Goal: Information Seeking & Learning: Learn about a topic

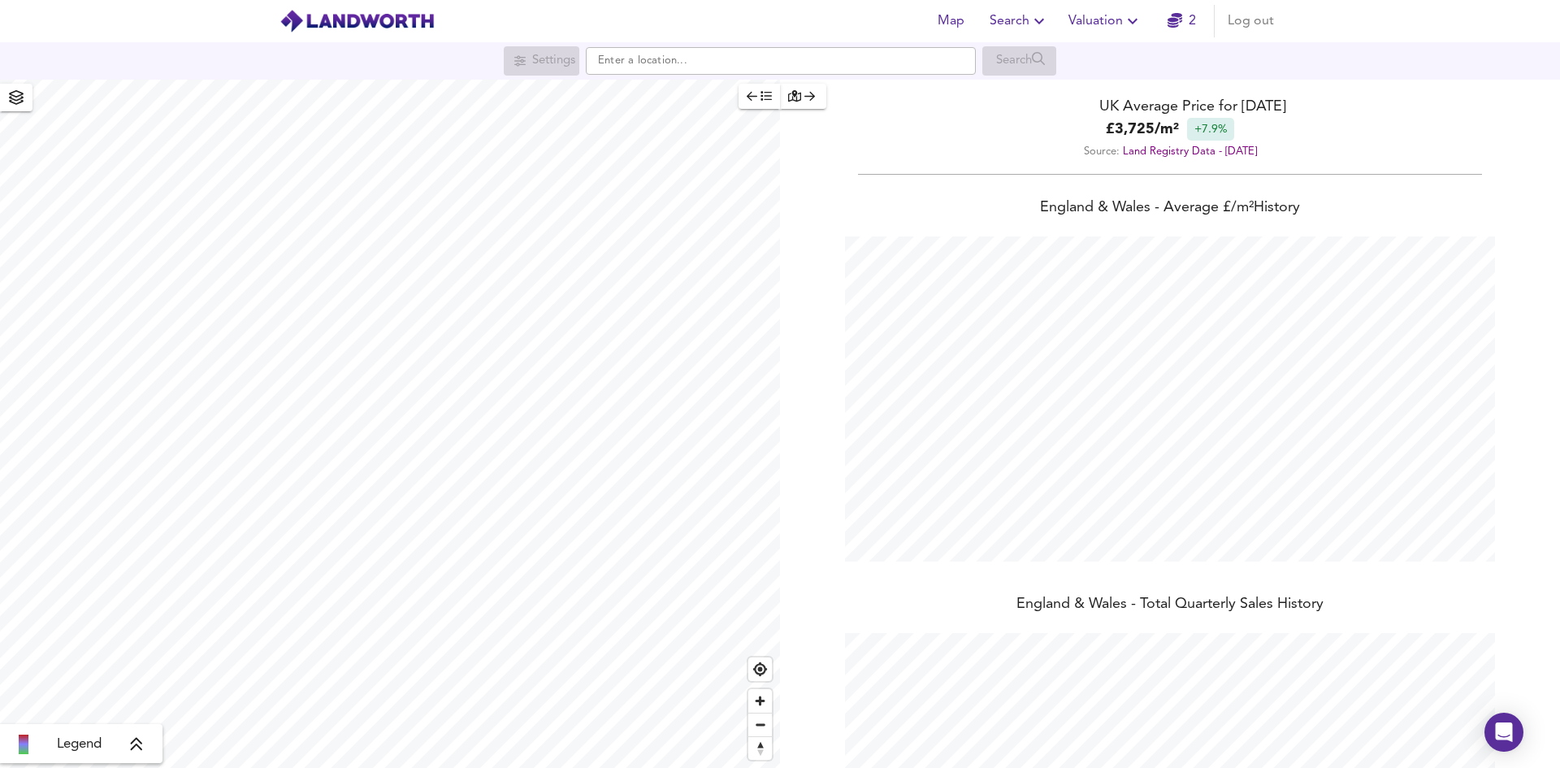
scroll to position [768, 1560]
click at [846, 59] on input "text" at bounding box center [781, 61] width 390 height 28
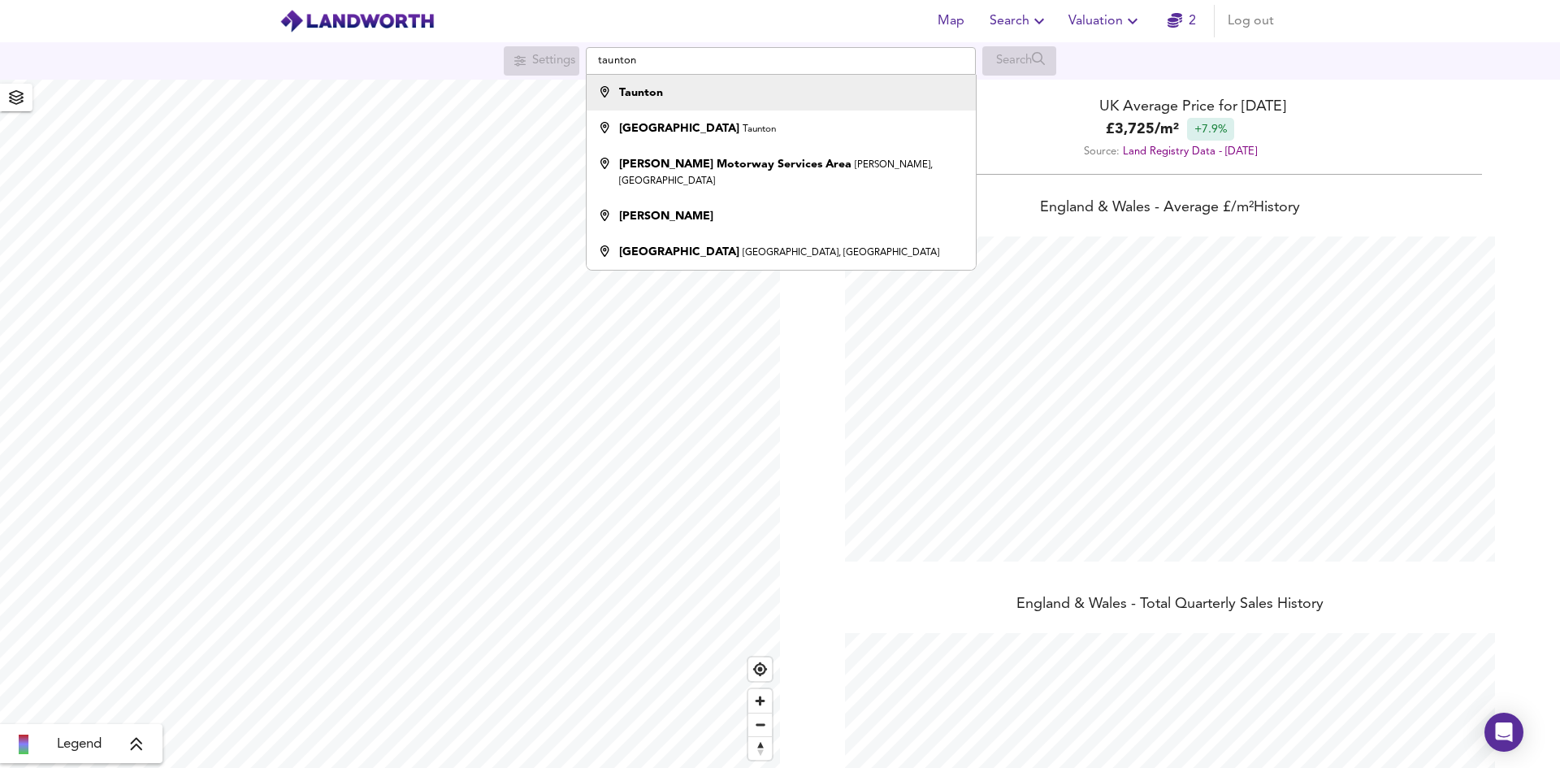
click at [748, 89] on div "Taunton" at bounding box center [777, 93] width 373 height 16
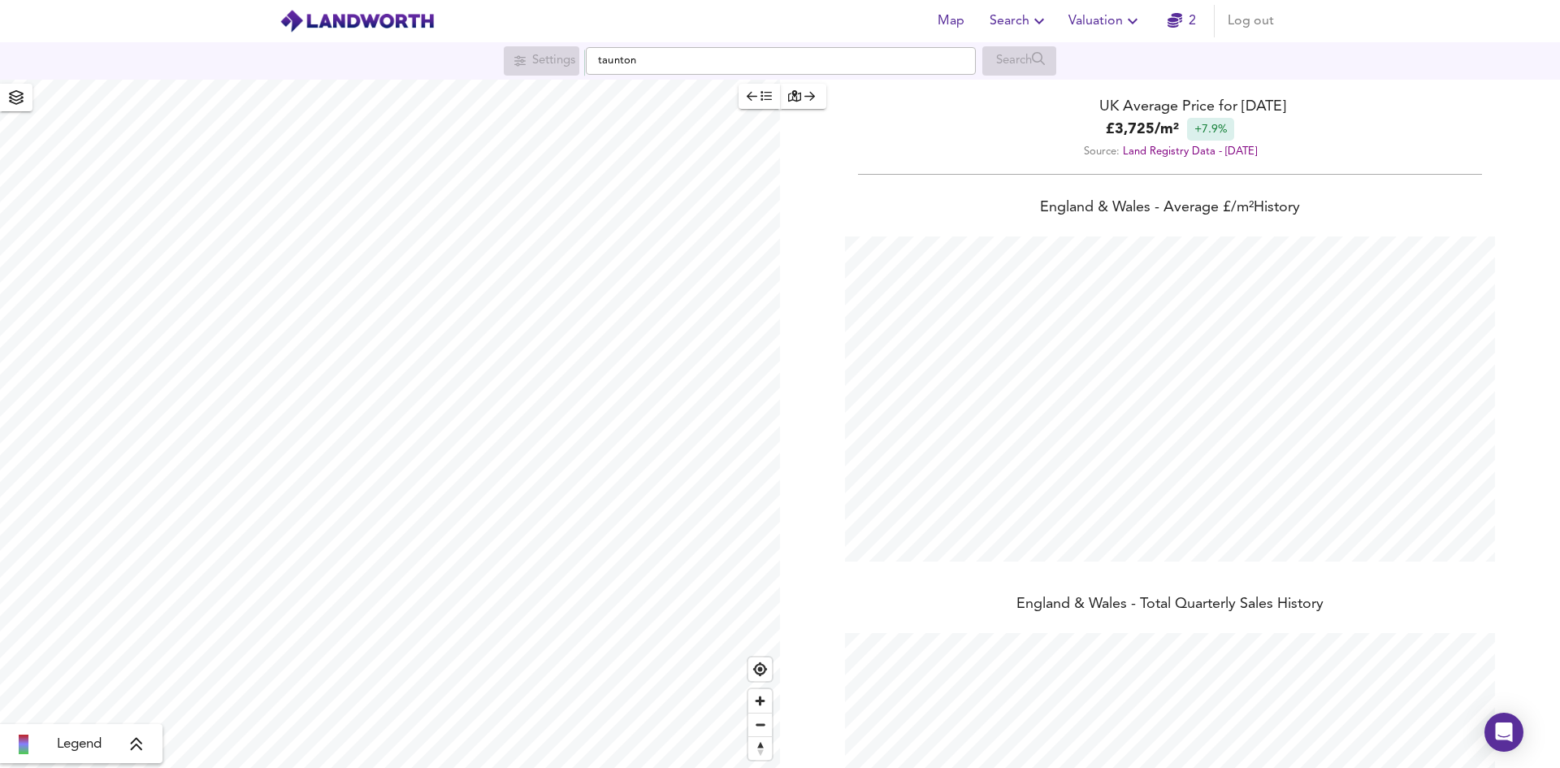
type input "Taunton"
checkbox input "false"
checkbox input "true"
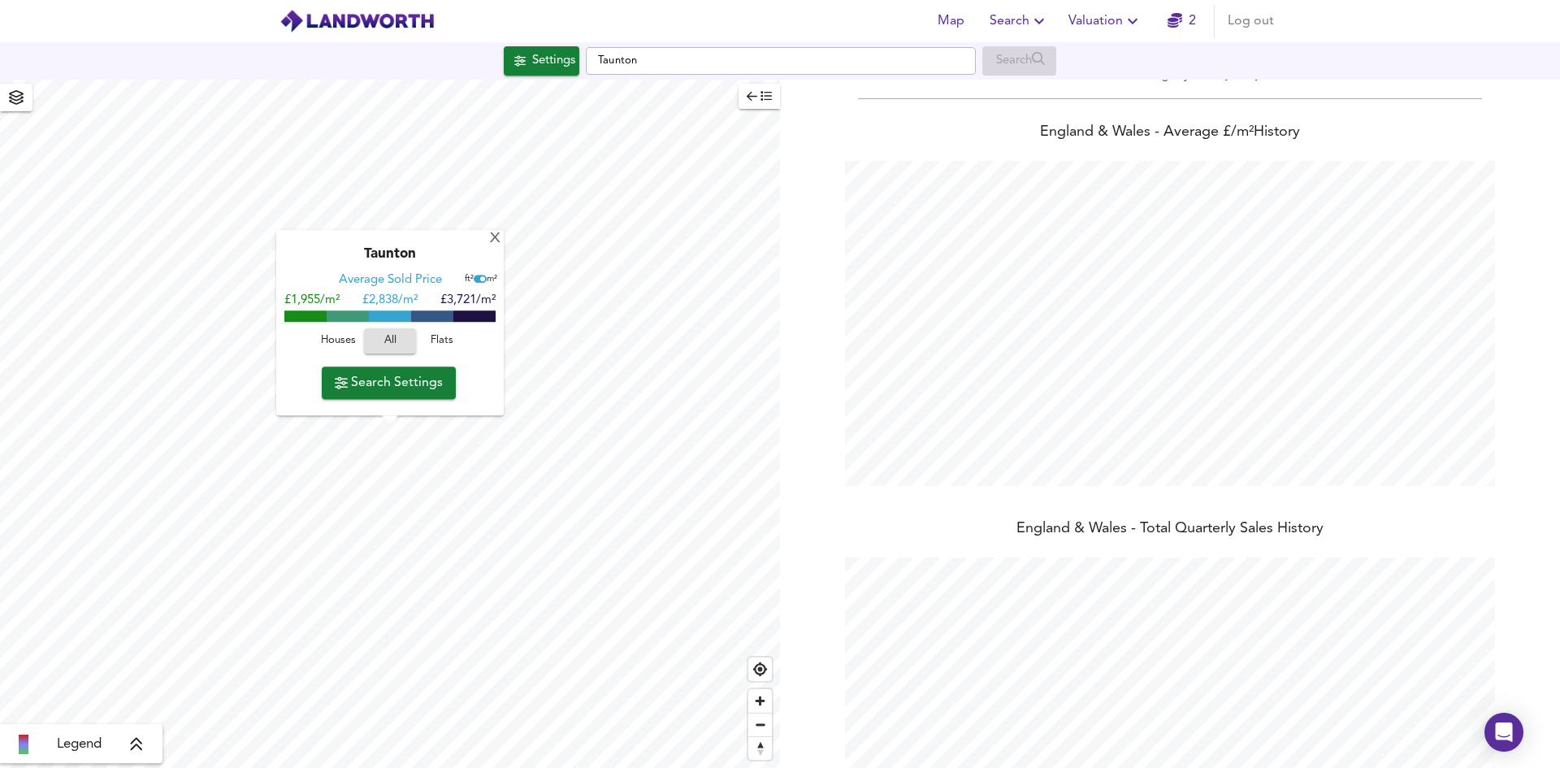
scroll to position [206, 0]
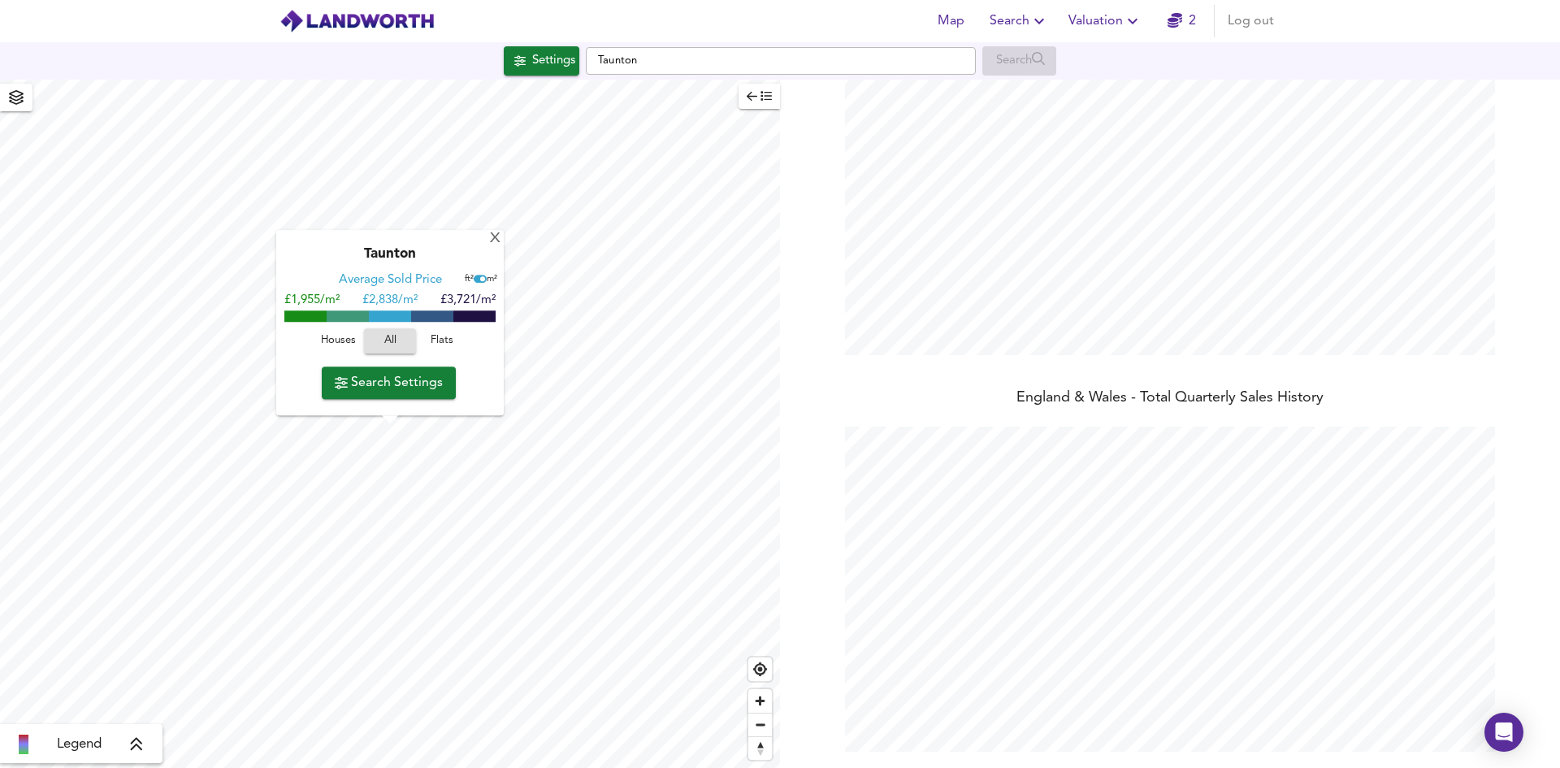
click at [393, 378] on span "Search Settings" at bounding box center [389, 382] width 108 height 23
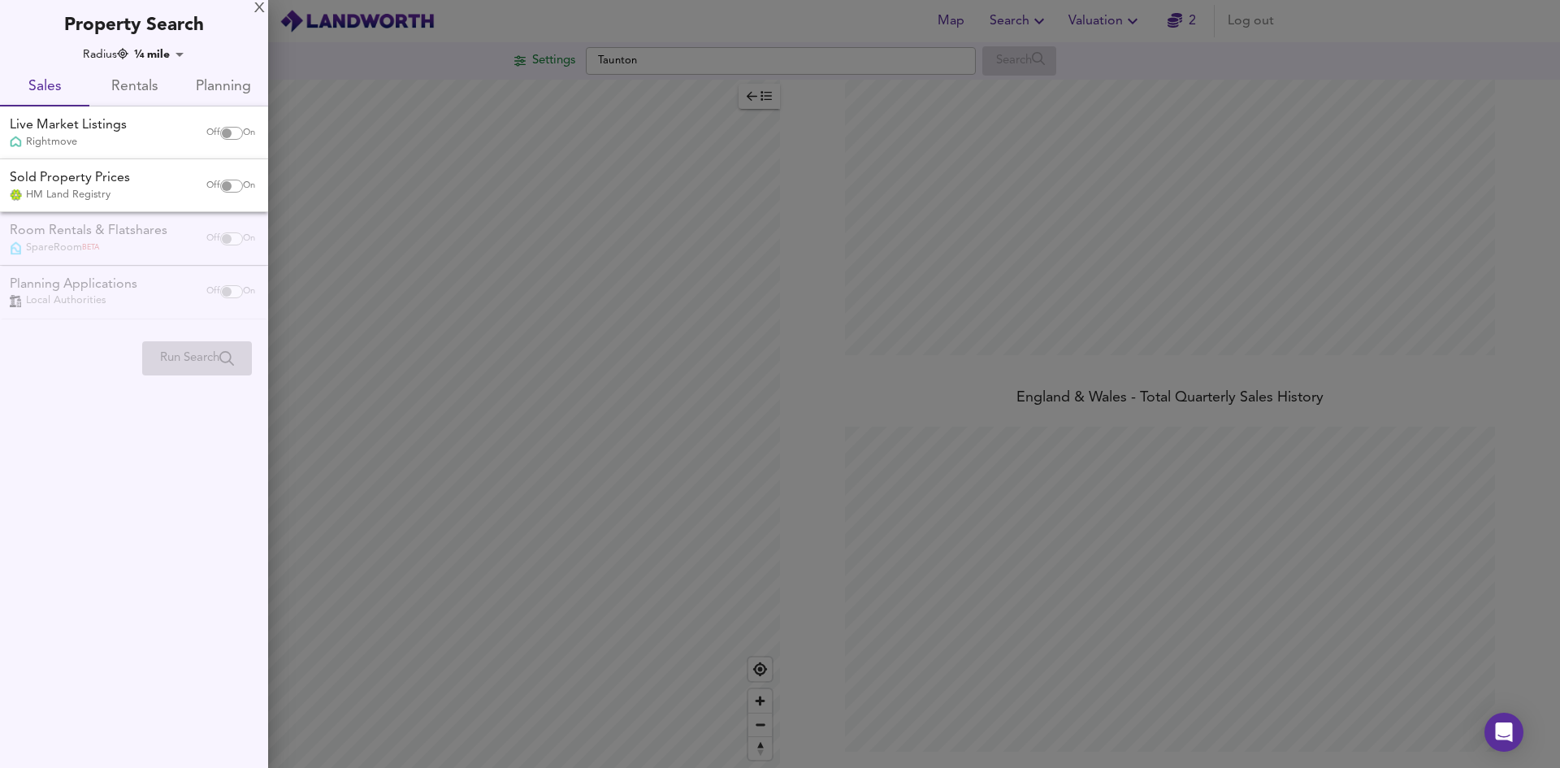
click at [227, 133] on input "checkbox" at bounding box center [226, 133] width 39 height 13
checkbox input "true"
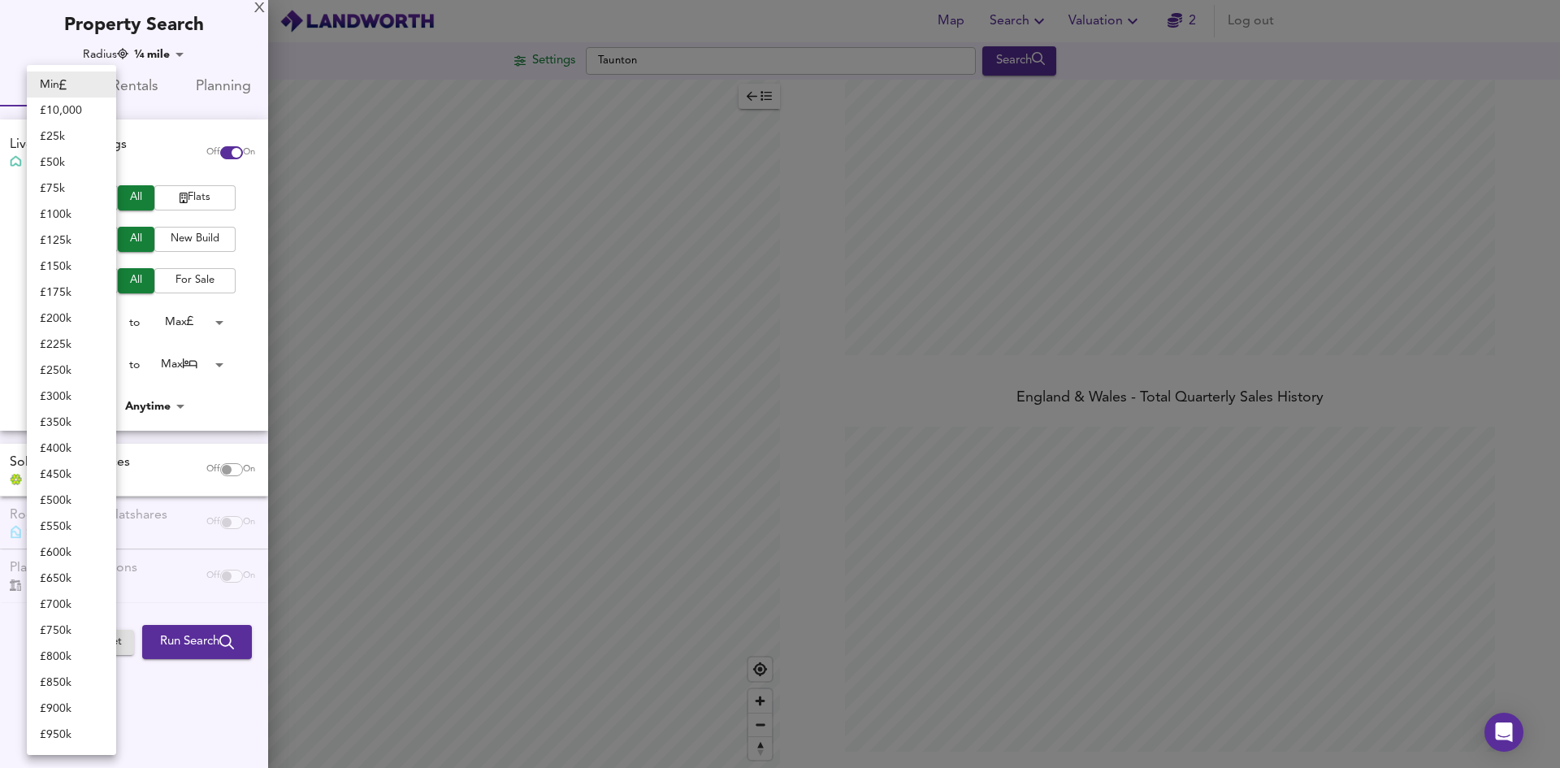
click at [107, 322] on body "Map Search Valuation 2 Log out Settings Taunton Search Legend UK Average Price …" at bounding box center [780, 384] width 1560 height 768
click at [68, 240] on li "£ 125k" at bounding box center [71, 241] width 89 height 26
type input "125000"
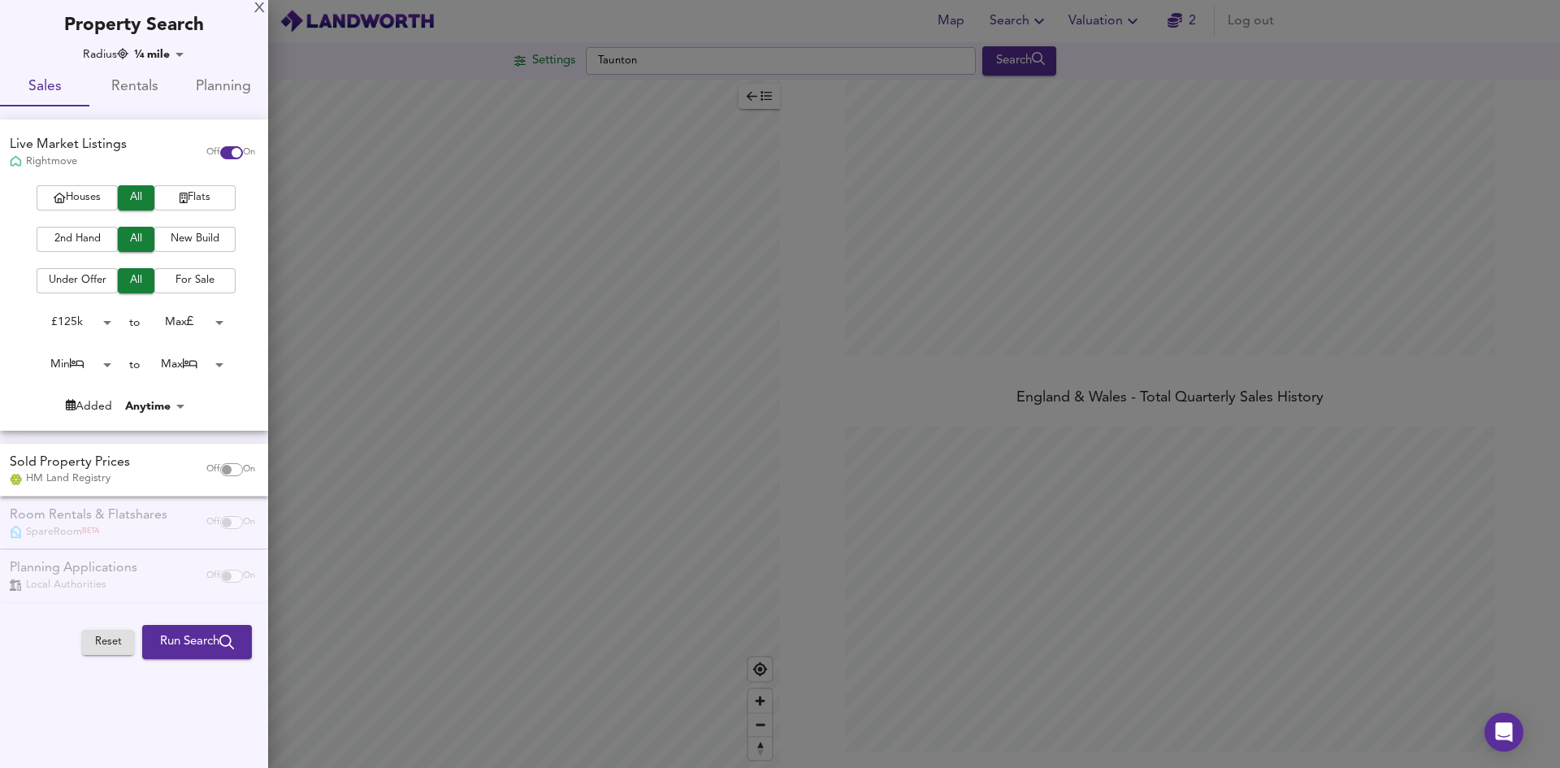
click at [220, 323] on body "Map Search Valuation 2 Log out Settings Taunton Search Legend UK Average Price …" at bounding box center [780, 384] width 1560 height 768
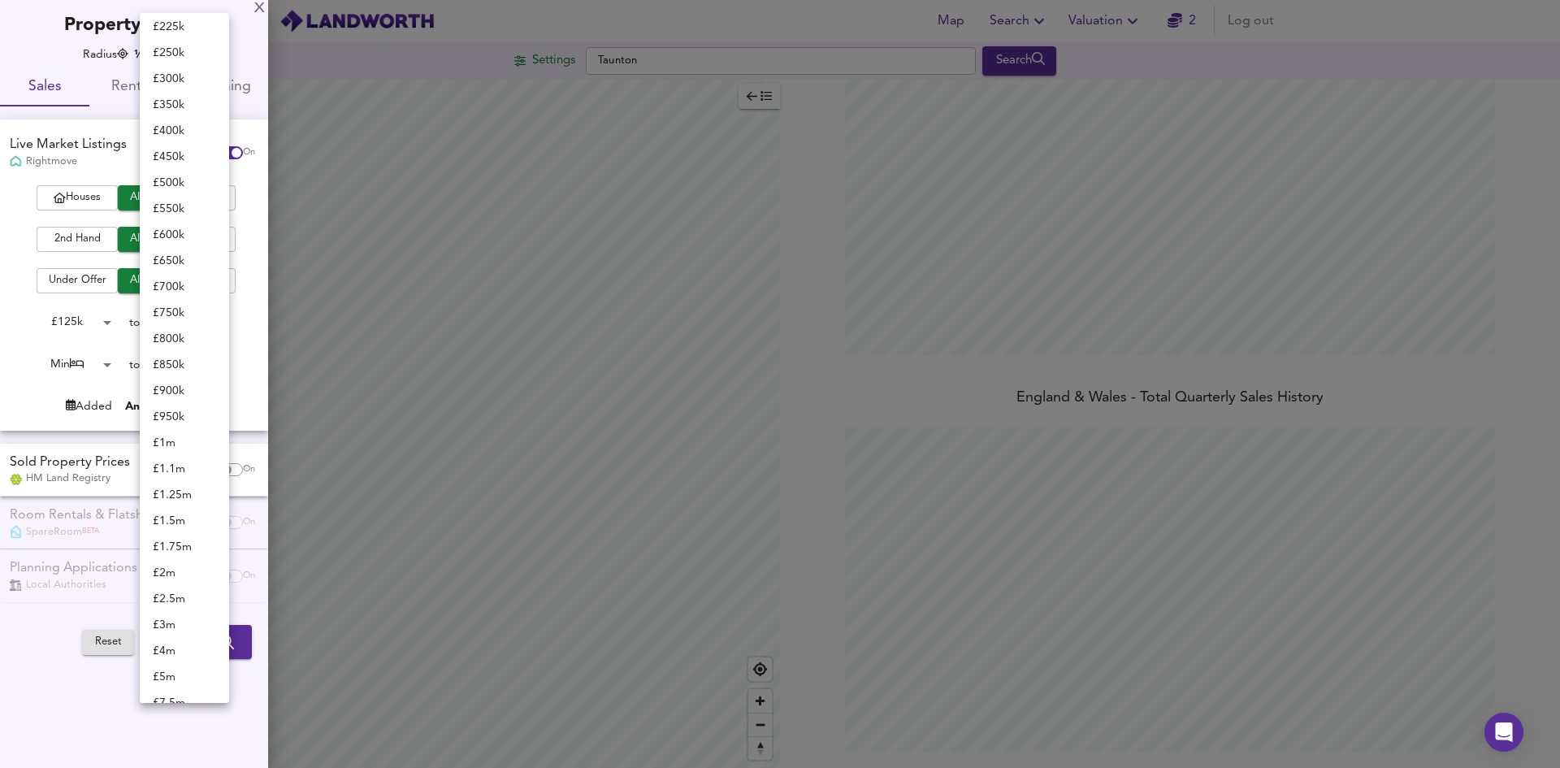
scroll to position [100, 0]
click at [184, 137] on li "£ 400k" at bounding box center [184, 141] width 89 height 26
type input "400000"
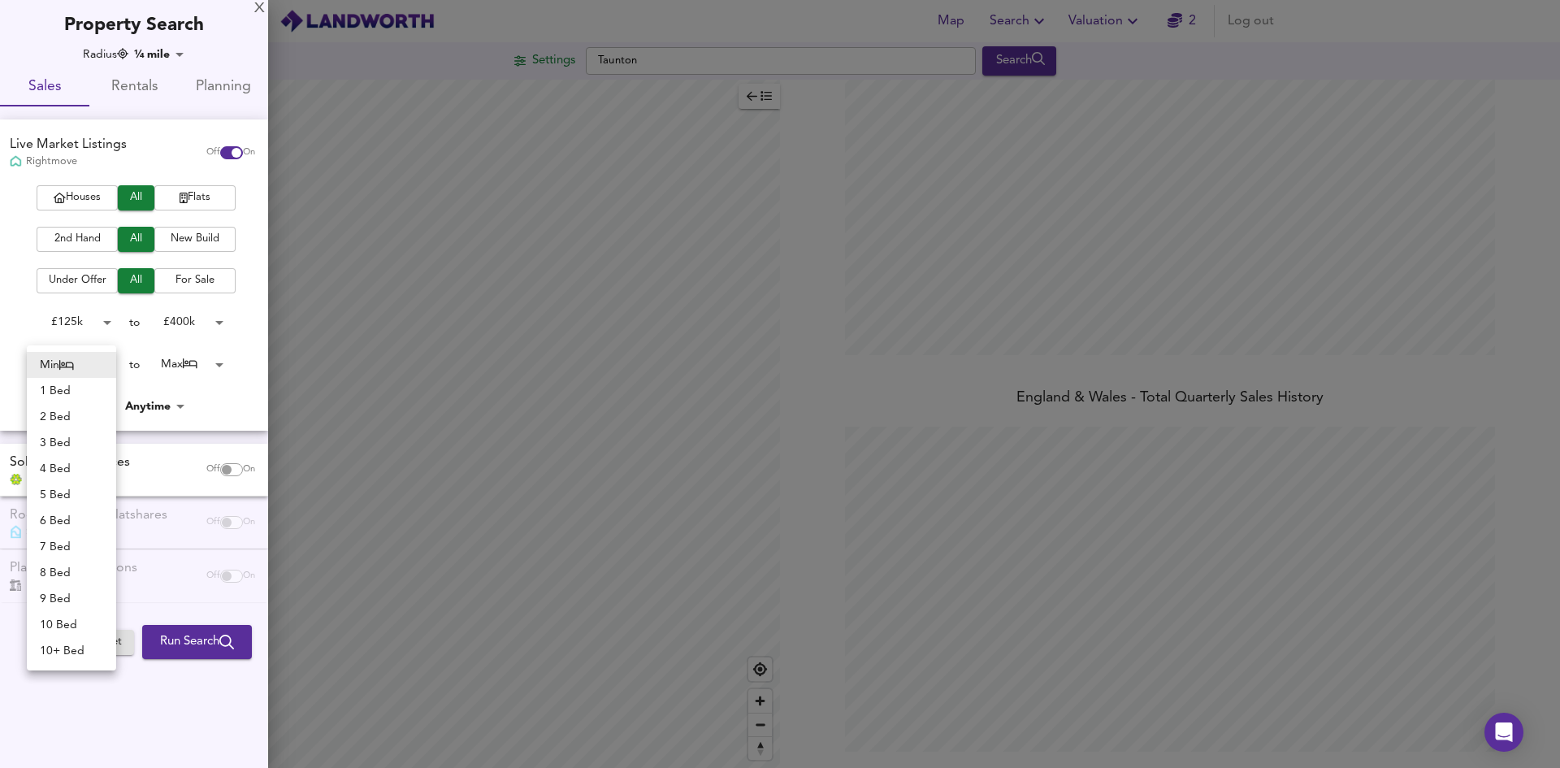
click at [106, 361] on body "Map Search Valuation 2 Log out Settings Taunton Search Legend UK Average Price …" at bounding box center [780, 384] width 1560 height 768
click at [75, 442] on li "3 Bed" at bounding box center [71, 443] width 89 height 26
type input "3"
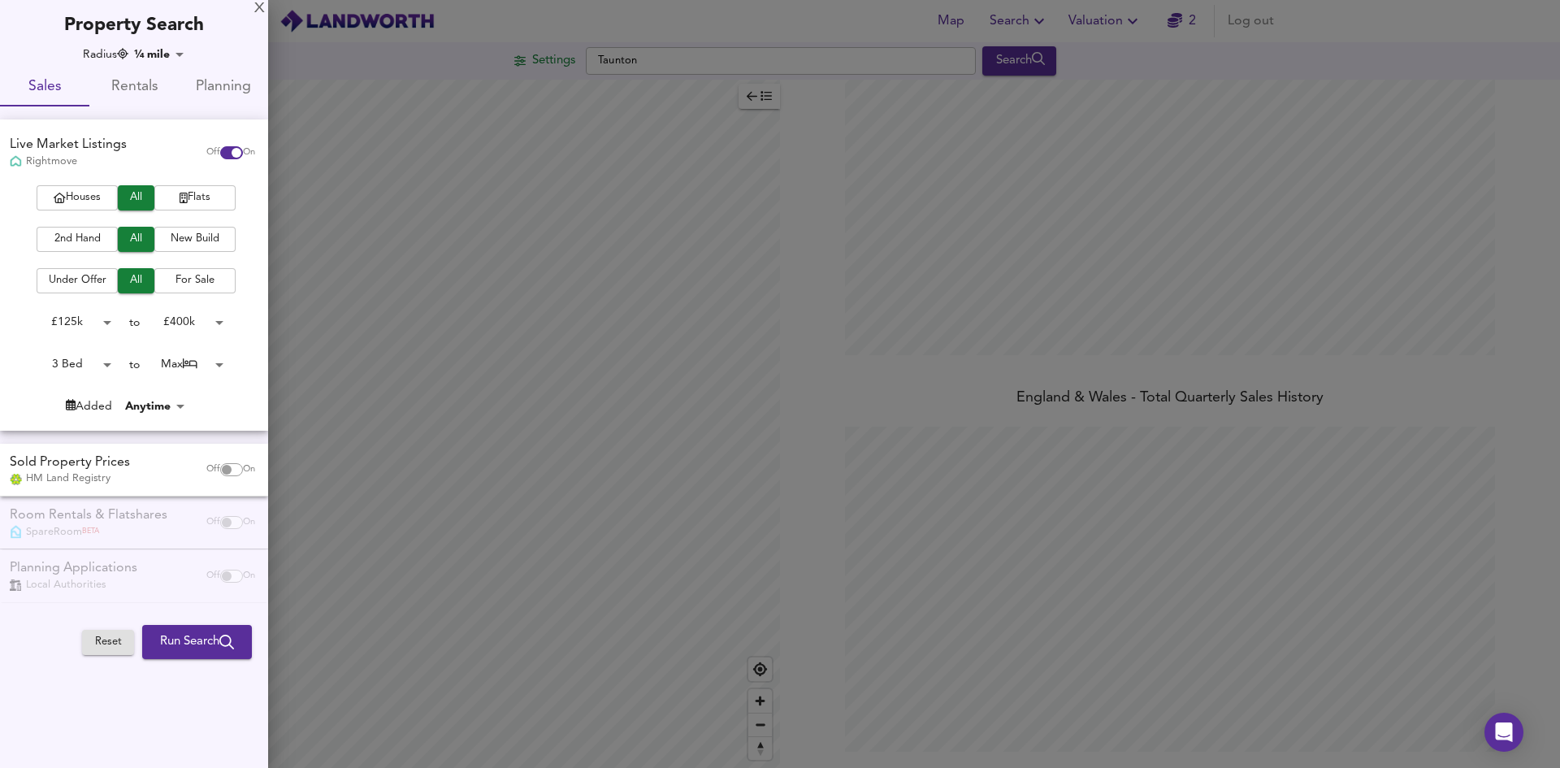
click at [235, 467] on input "checkbox" at bounding box center [226, 469] width 39 height 13
checkbox input "true"
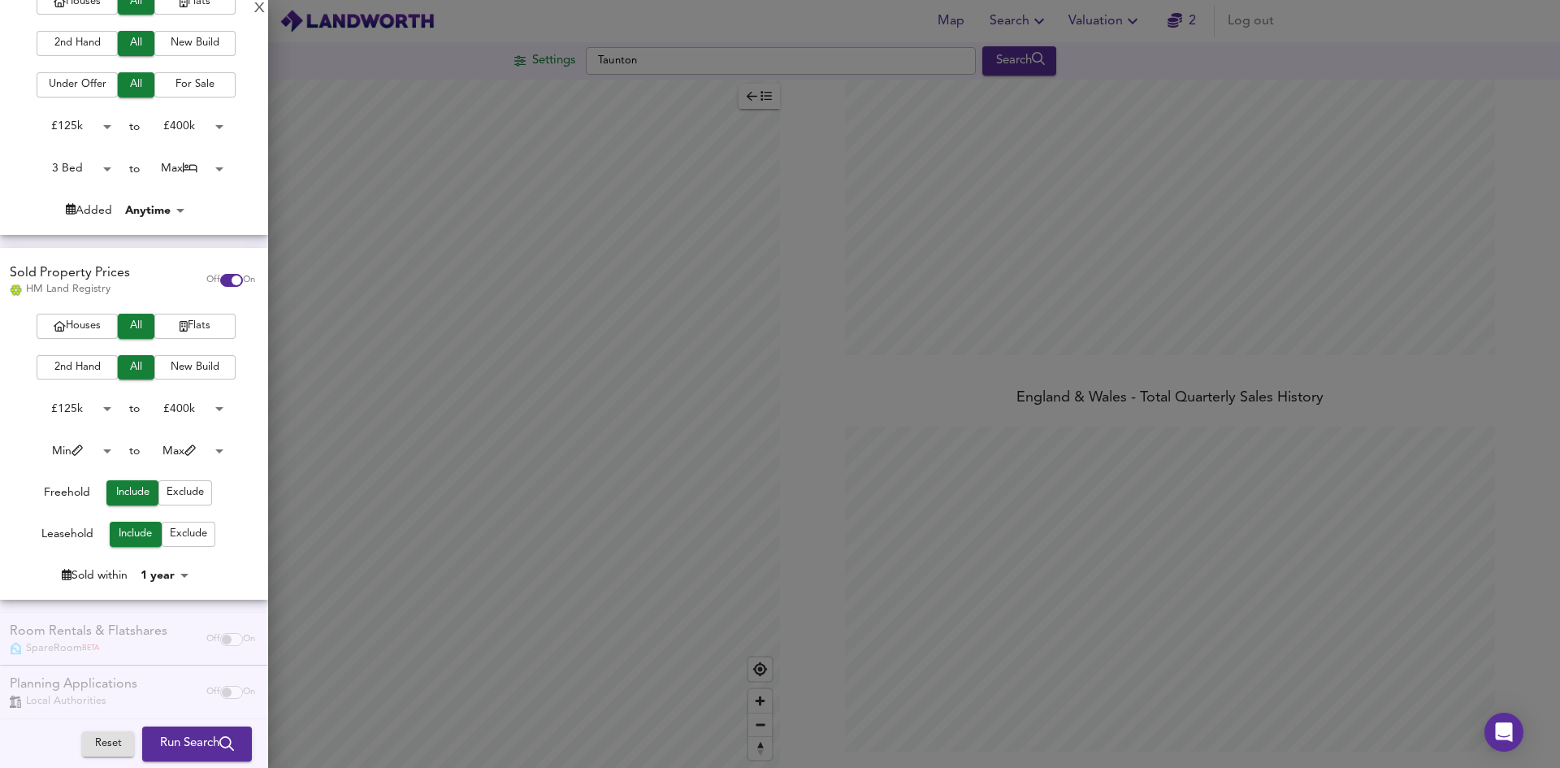
scroll to position [210, 0]
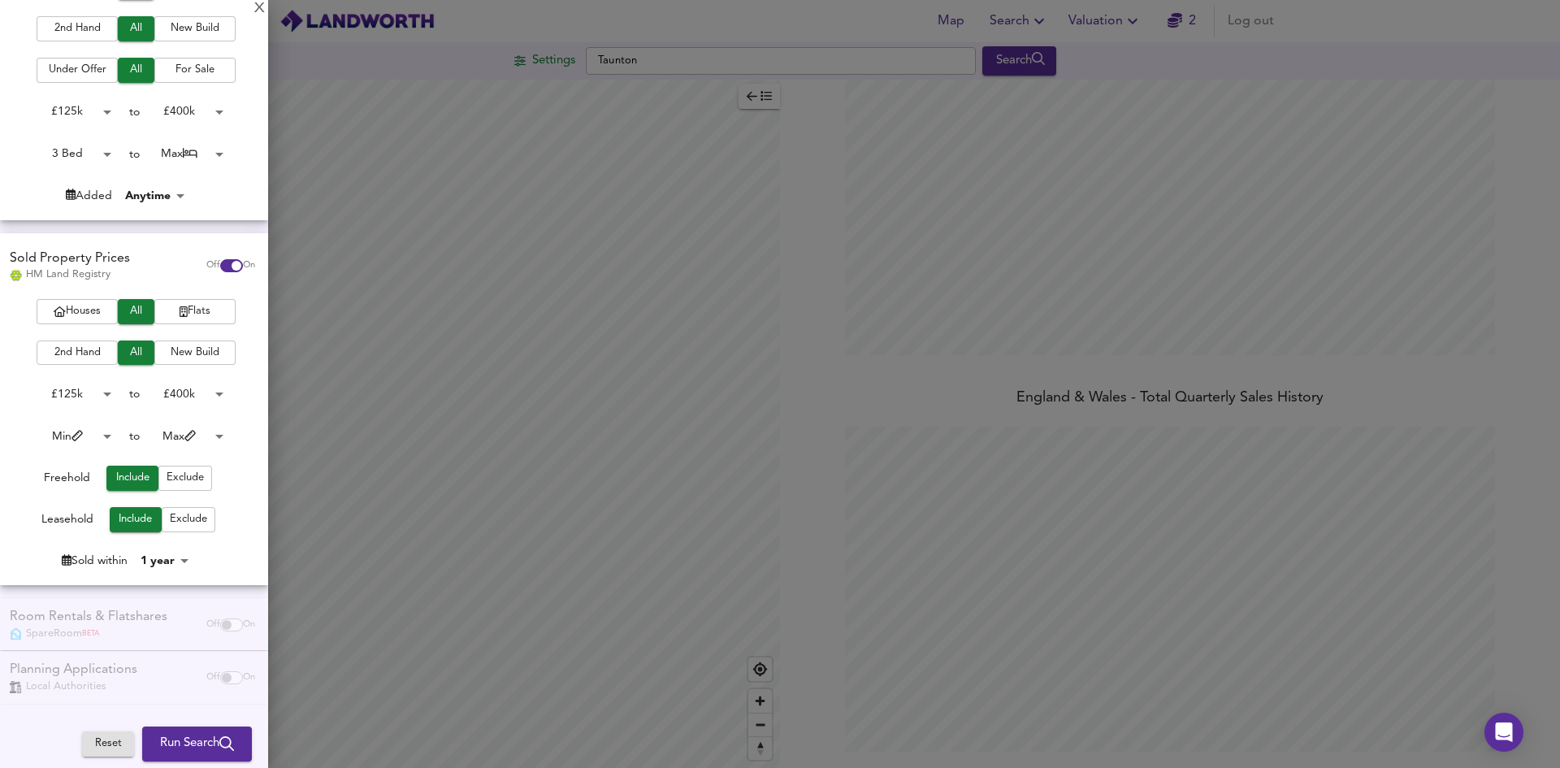
click at [92, 352] on span "2nd Hand" at bounding box center [77, 353] width 65 height 19
click at [98, 431] on body "Map Search Valuation 2 Log out Settings Taunton Search Legend UK Average Price …" at bounding box center [780, 384] width 1560 height 768
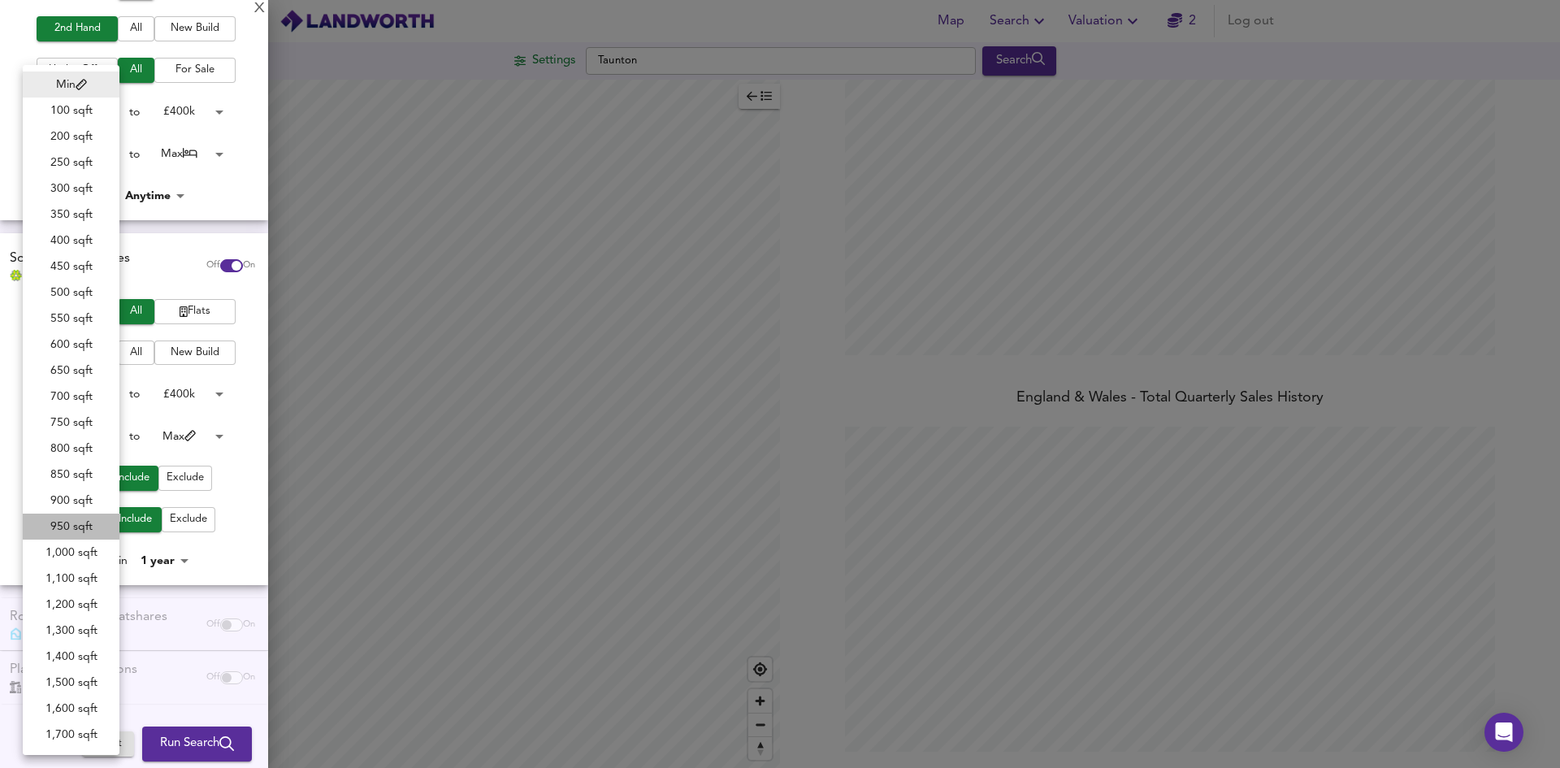
click at [70, 527] on li "950 sqft" at bounding box center [71, 527] width 97 height 26
type input "950"
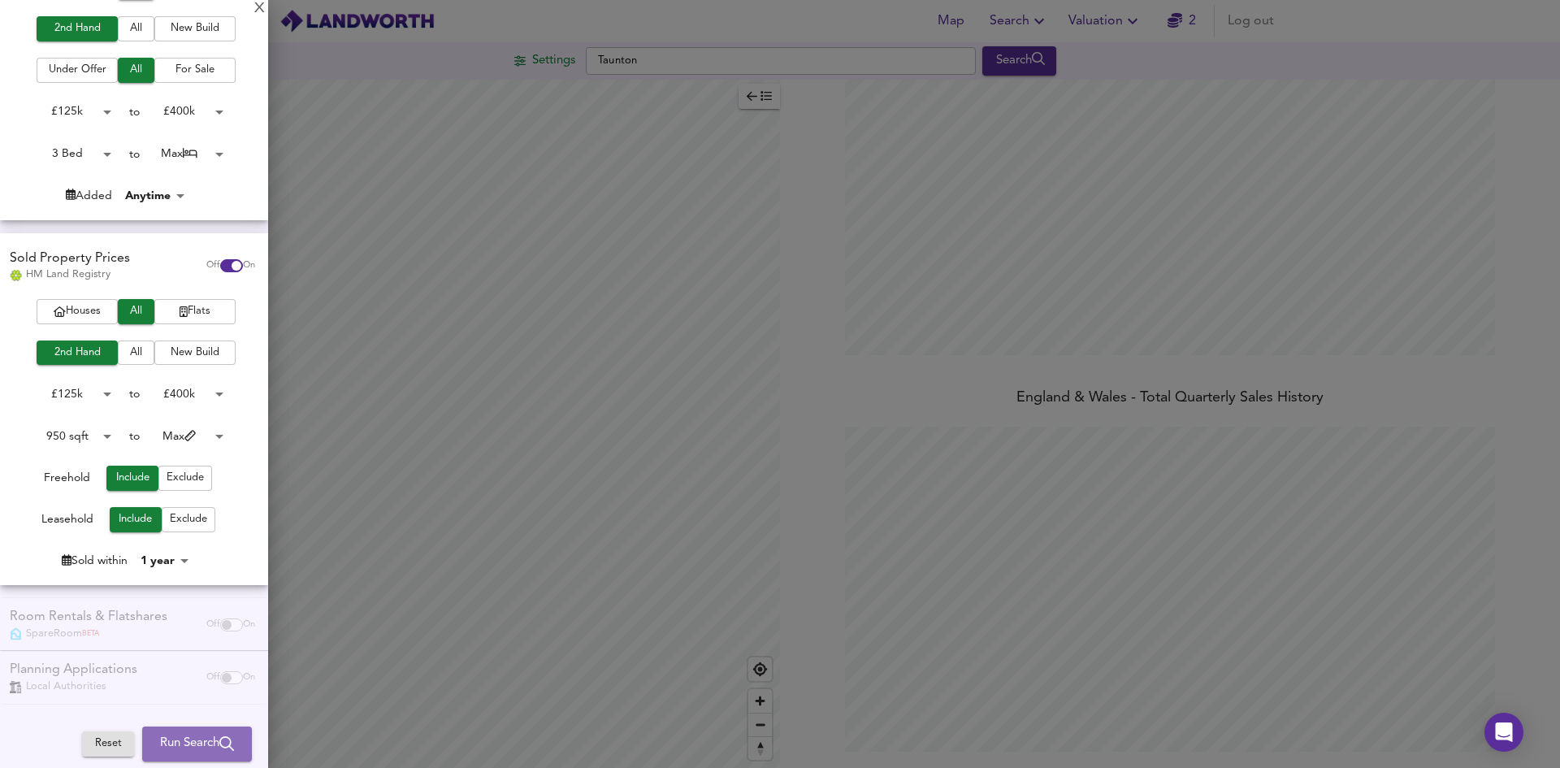
click at [178, 739] on span "Run Search" at bounding box center [197, 743] width 74 height 21
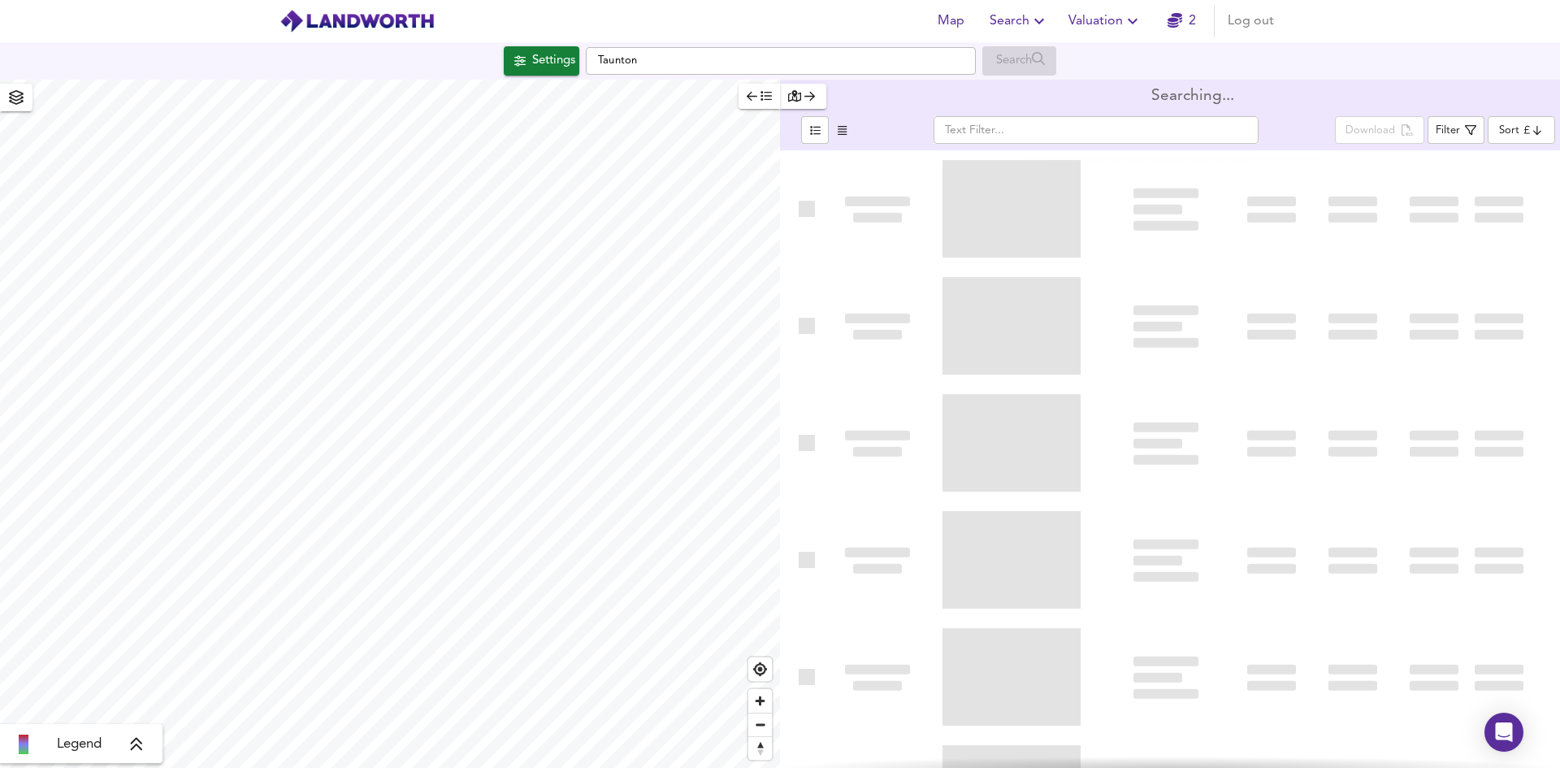
type input "bestdeal"
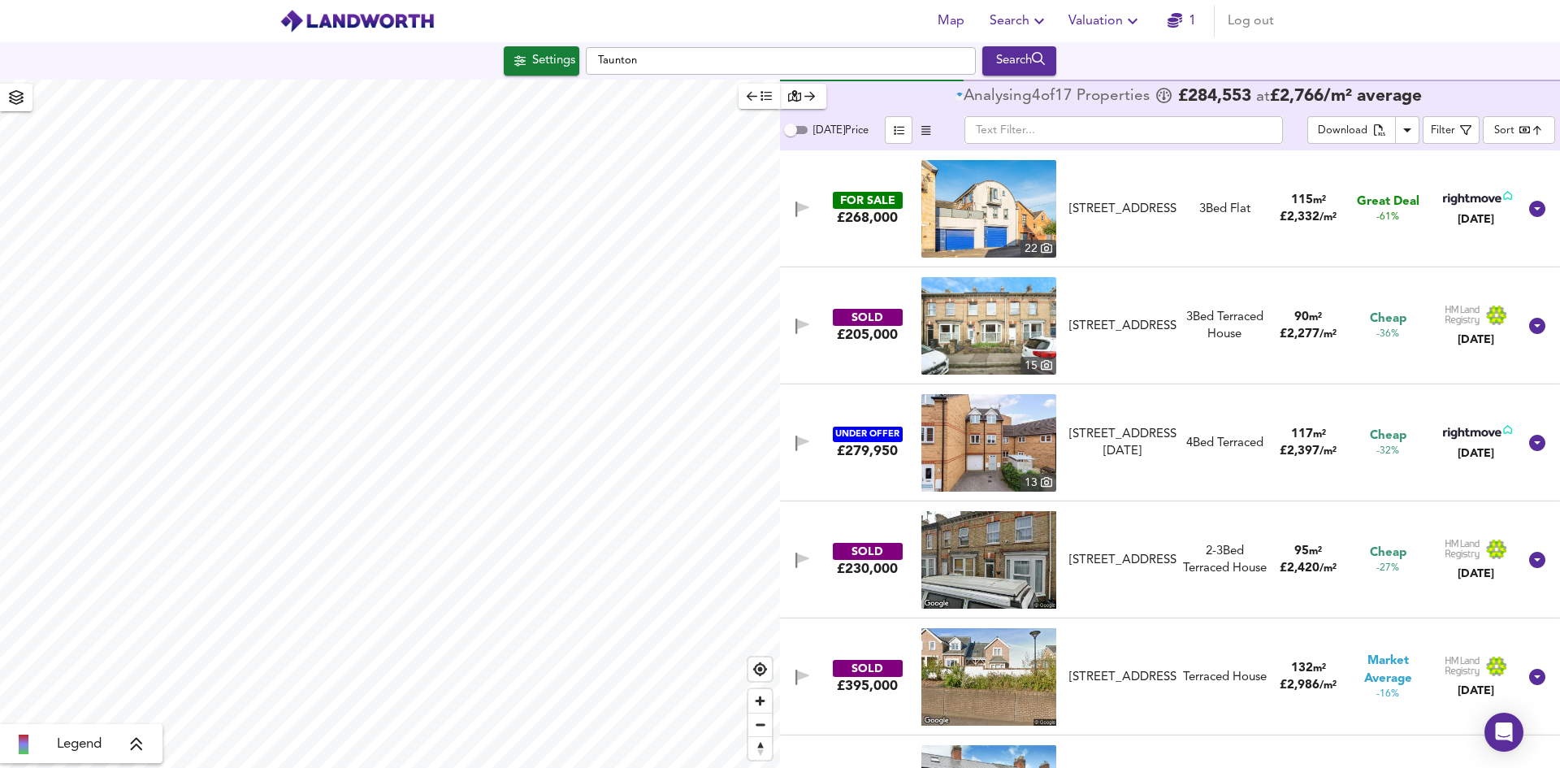
click at [1532, 131] on body "Map Search Valuation 1 Log out Settings Taunton Search Legend Analysing 4 of 17…" at bounding box center [780, 384] width 1560 height 768
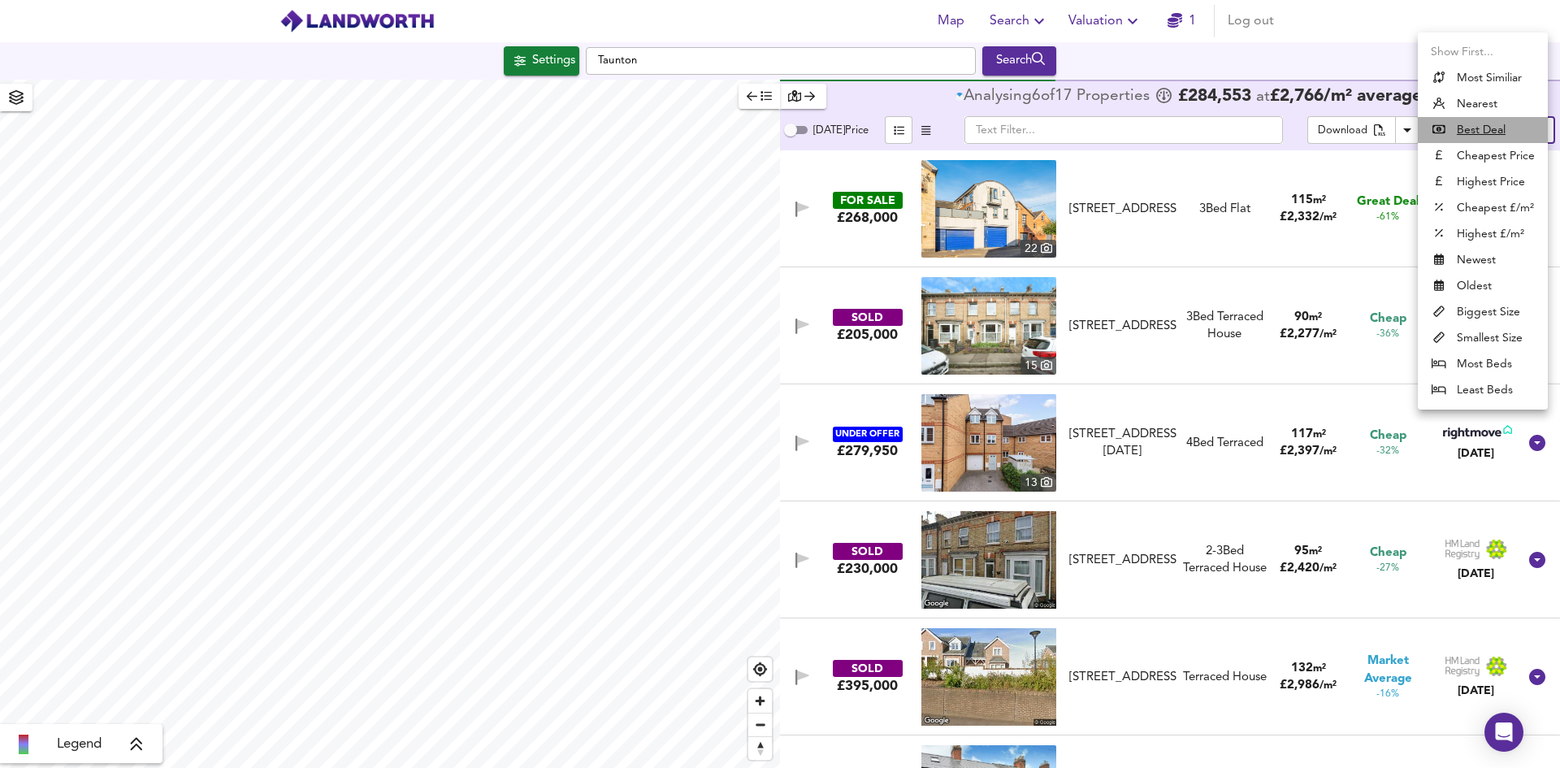
click at [1498, 126] on u "Best Deal" at bounding box center [1481, 130] width 49 height 16
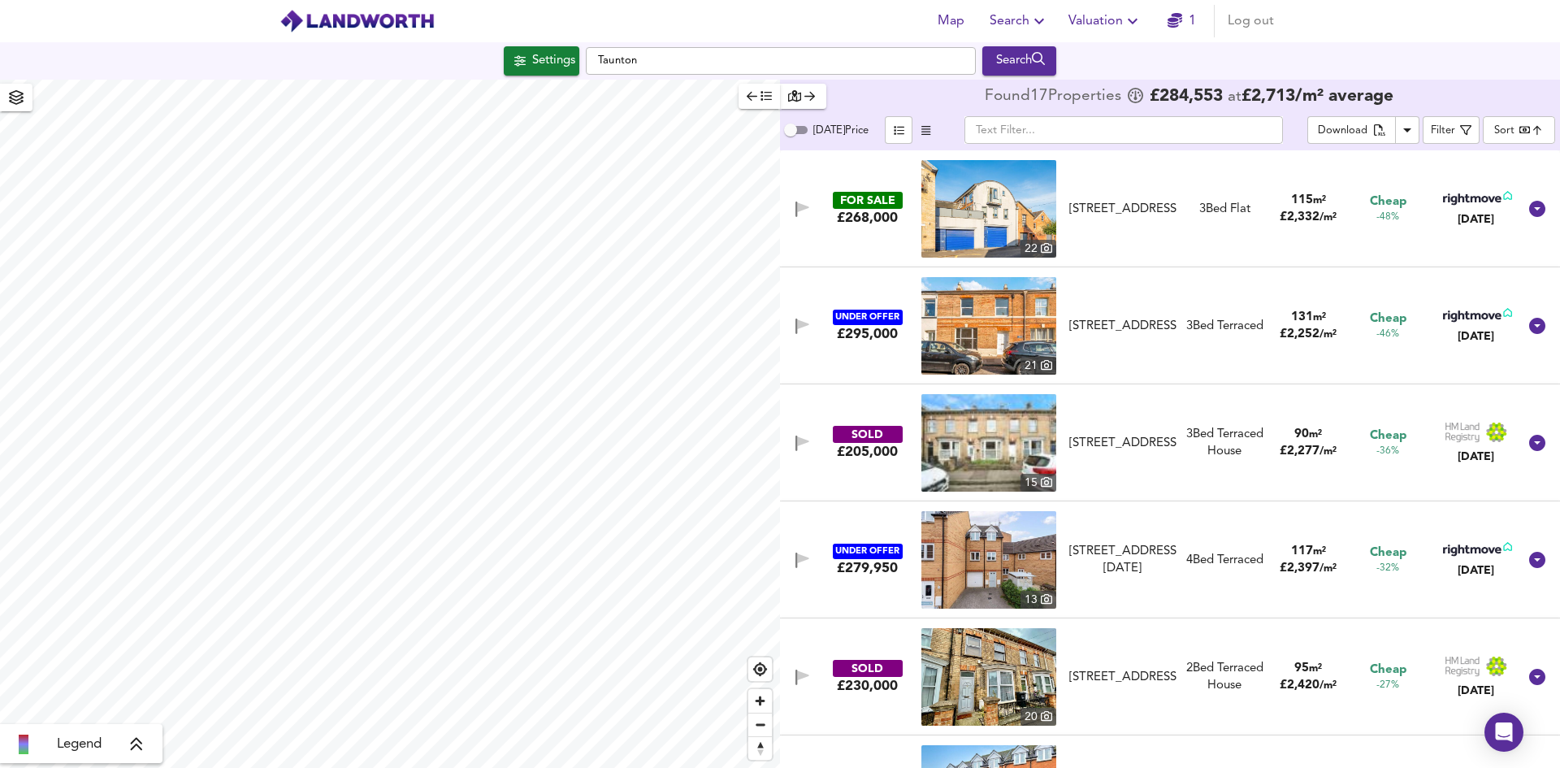
click at [1199, 216] on div "3 Bed Flat" at bounding box center [1224, 209] width 51 height 17
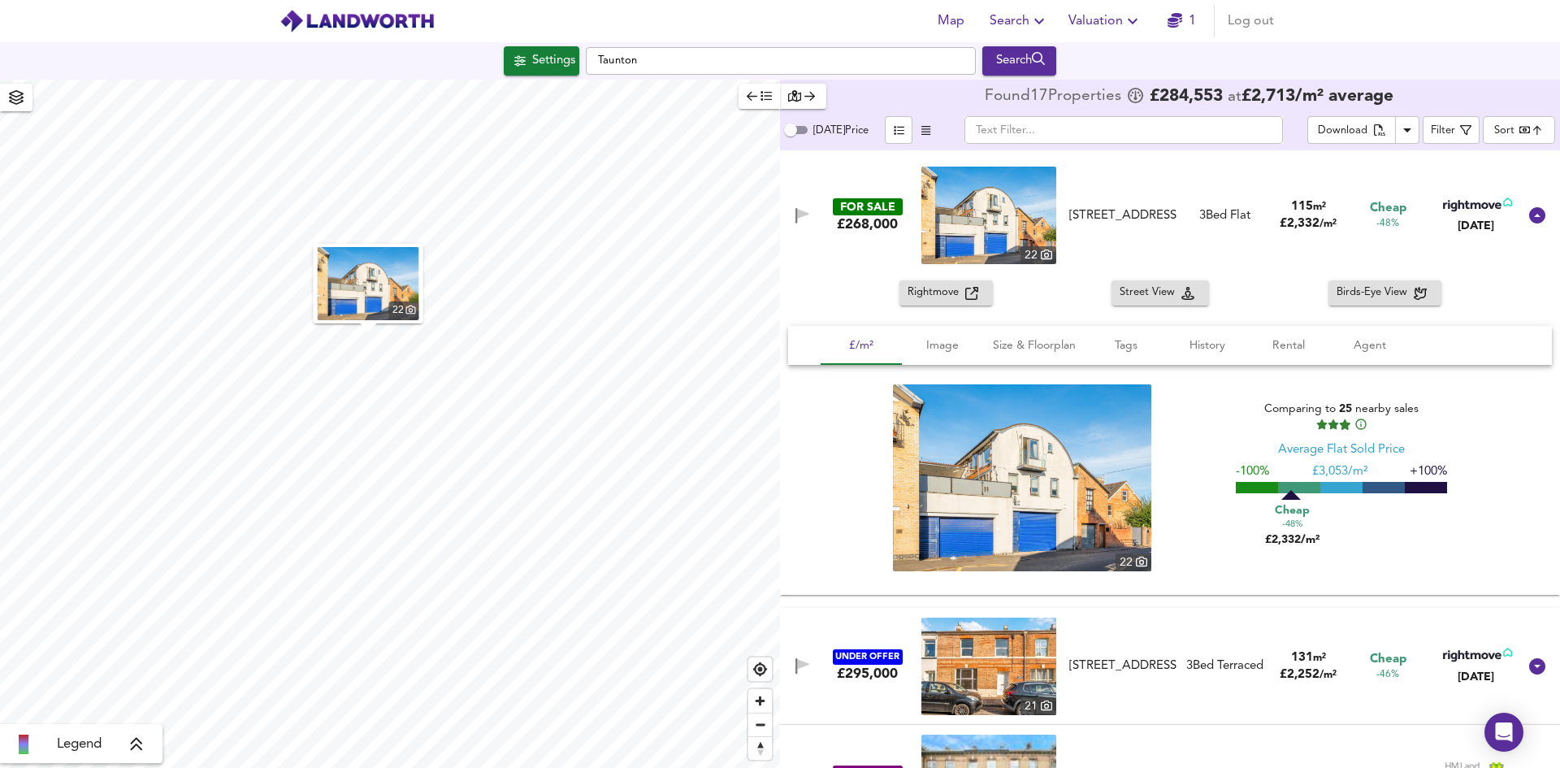
click at [953, 290] on span "Rightmove" at bounding box center [937, 293] width 58 height 19
click at [1532, 213] on icon at bounding box center [1537, 215] width 16 height 16
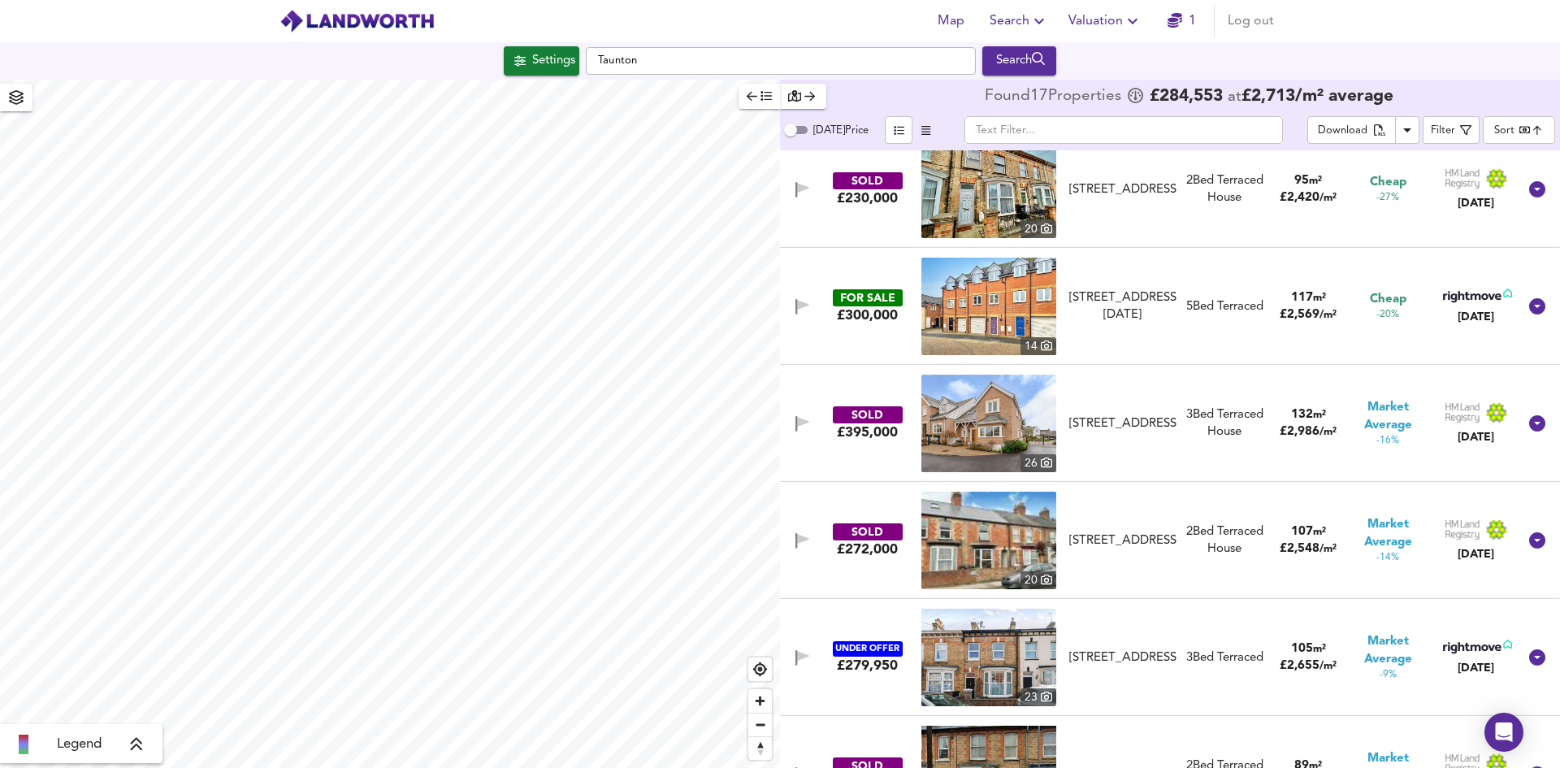
scroll to position [406, 0]
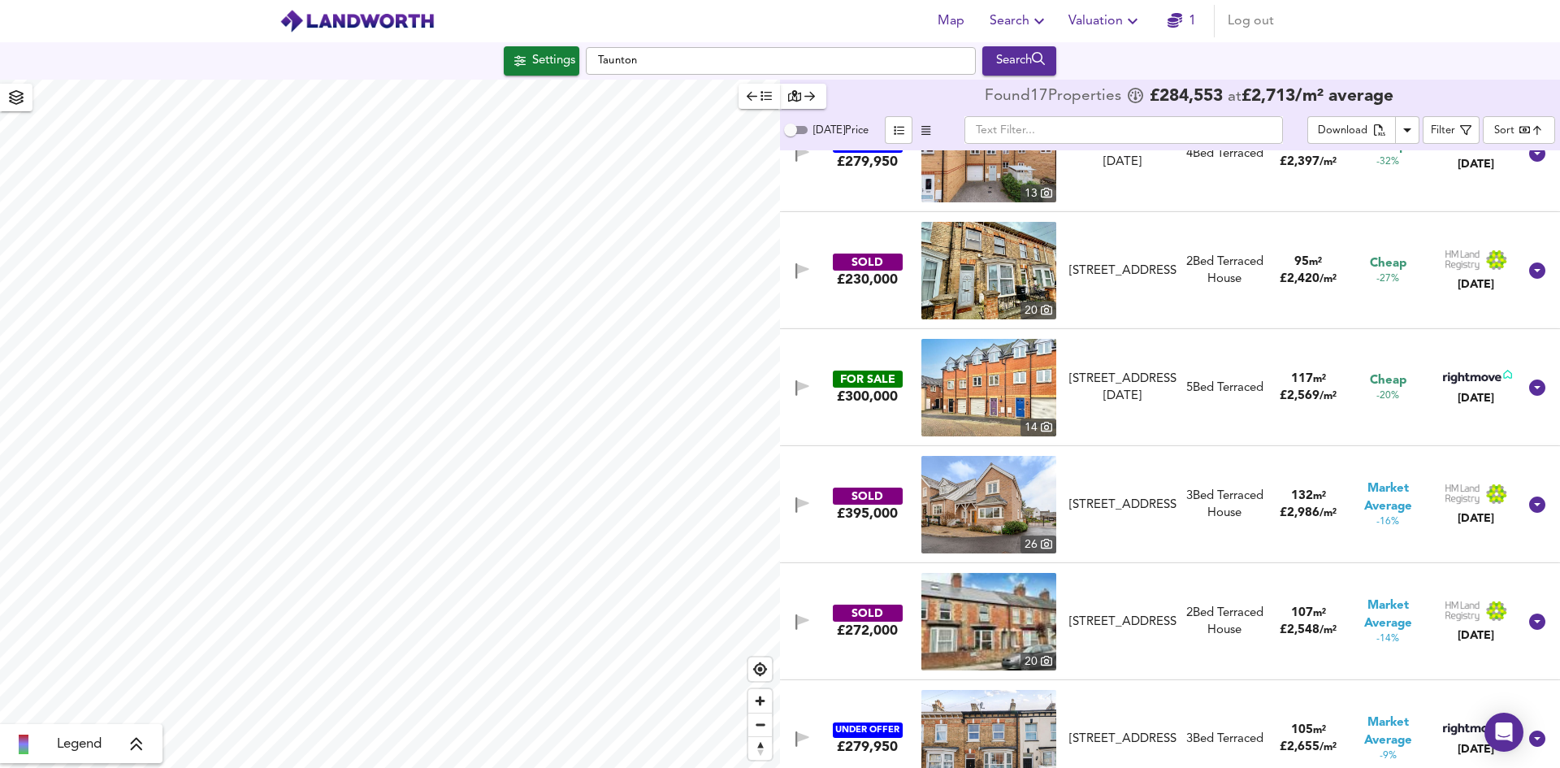
click at [1249, 379] on div "5 Bed Terraced" at bounding box center [1224, 387] width 77 height 17
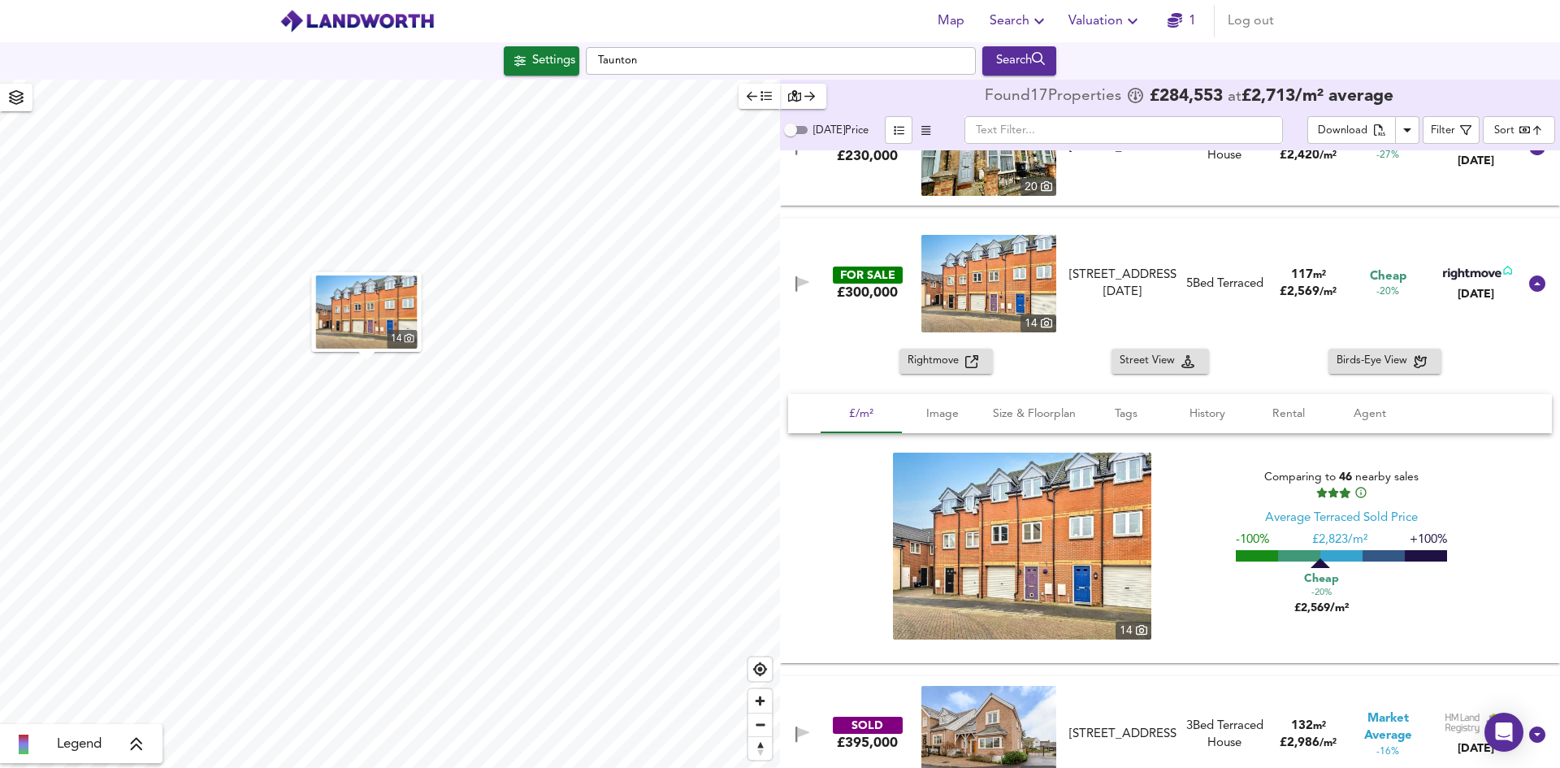
scroll to position [506, 0]
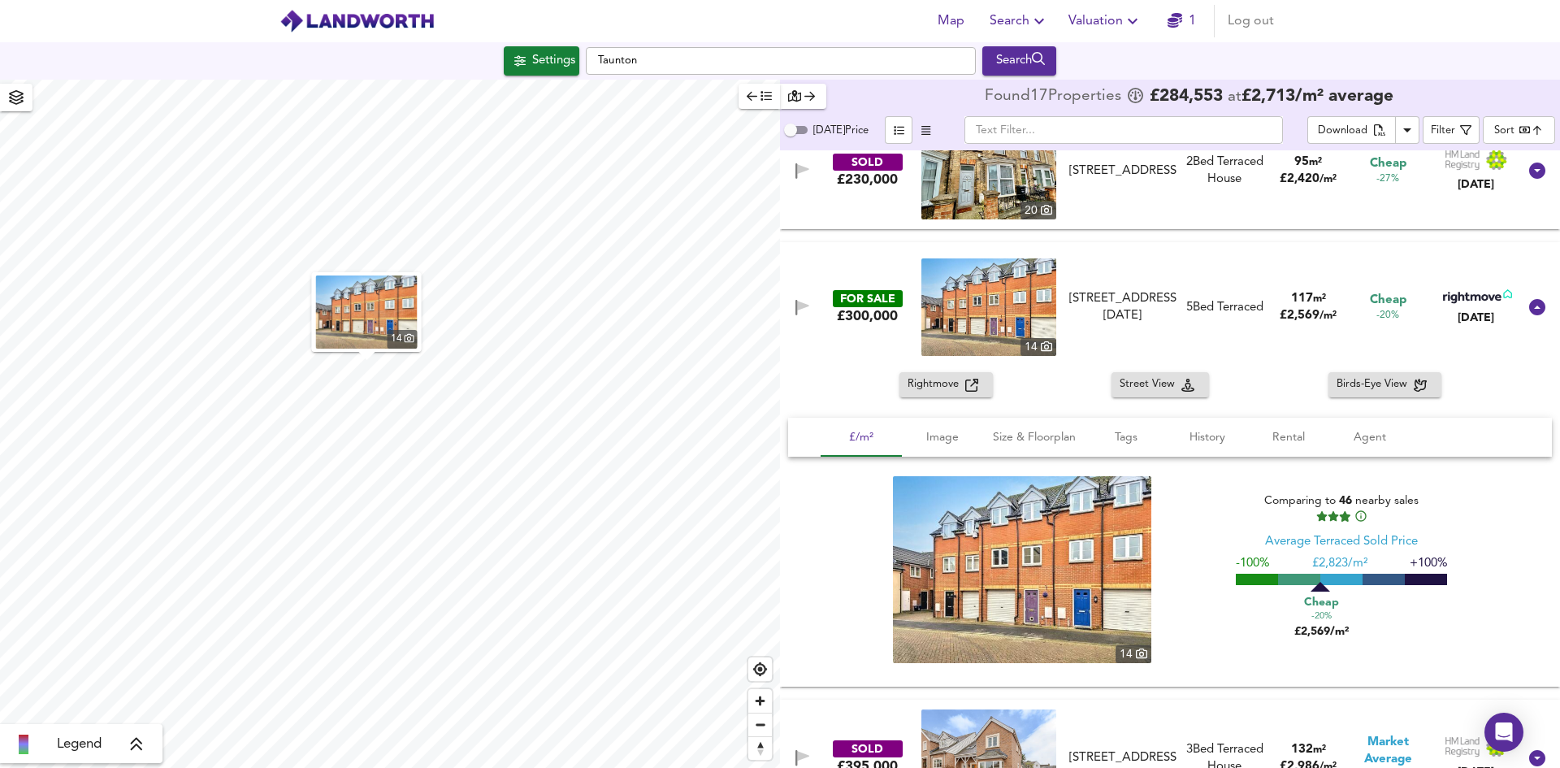
click at [970, 382] on icon "button" at bounding box center [971, 385] width 13 height 13
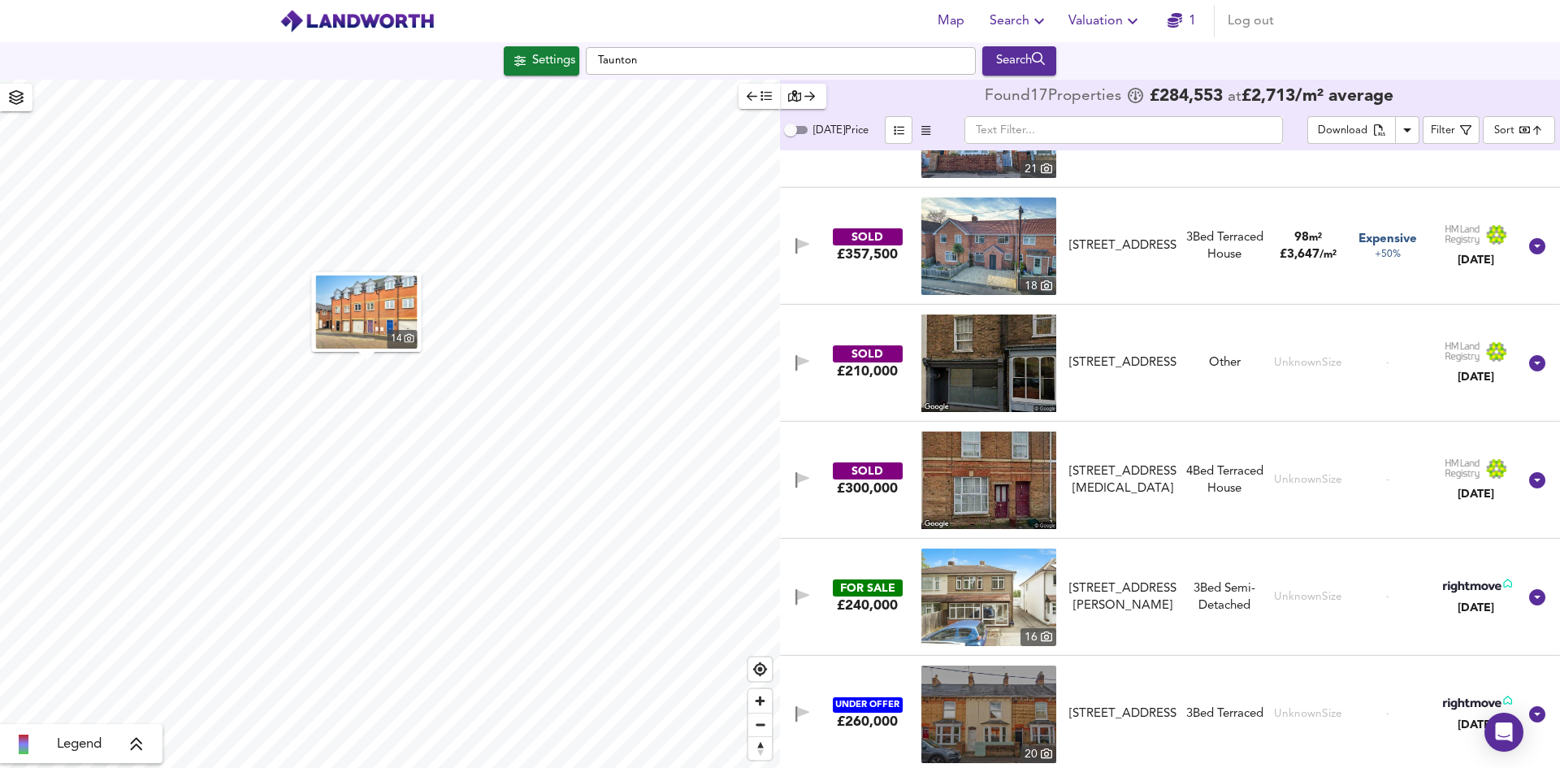
scroll to position [1725, 0]
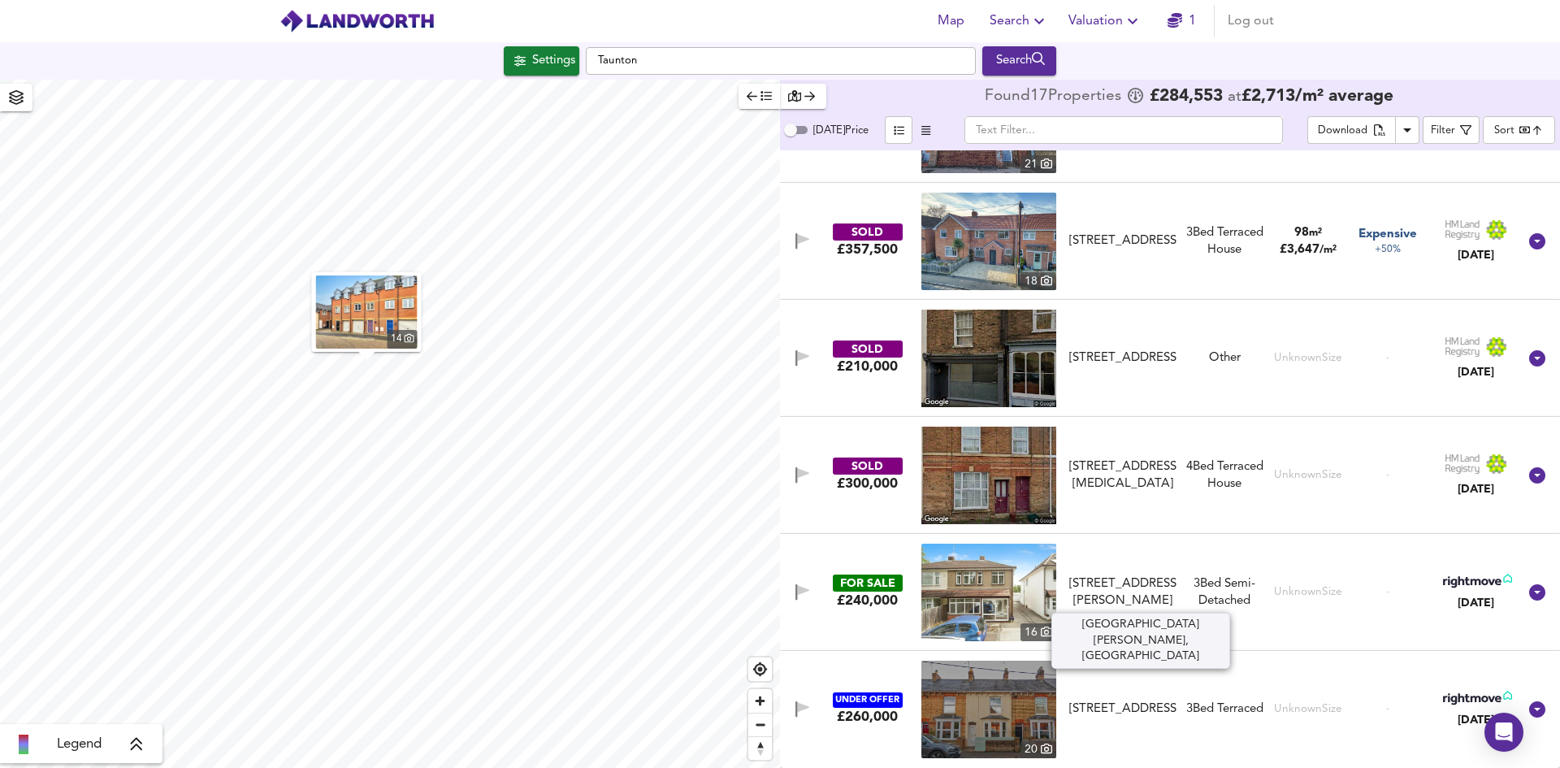
click at [1164, 591] on div "[STREET_ADDRESS][PERSON_NAME]" at bounding box center [1122, 592] width 107 height 35
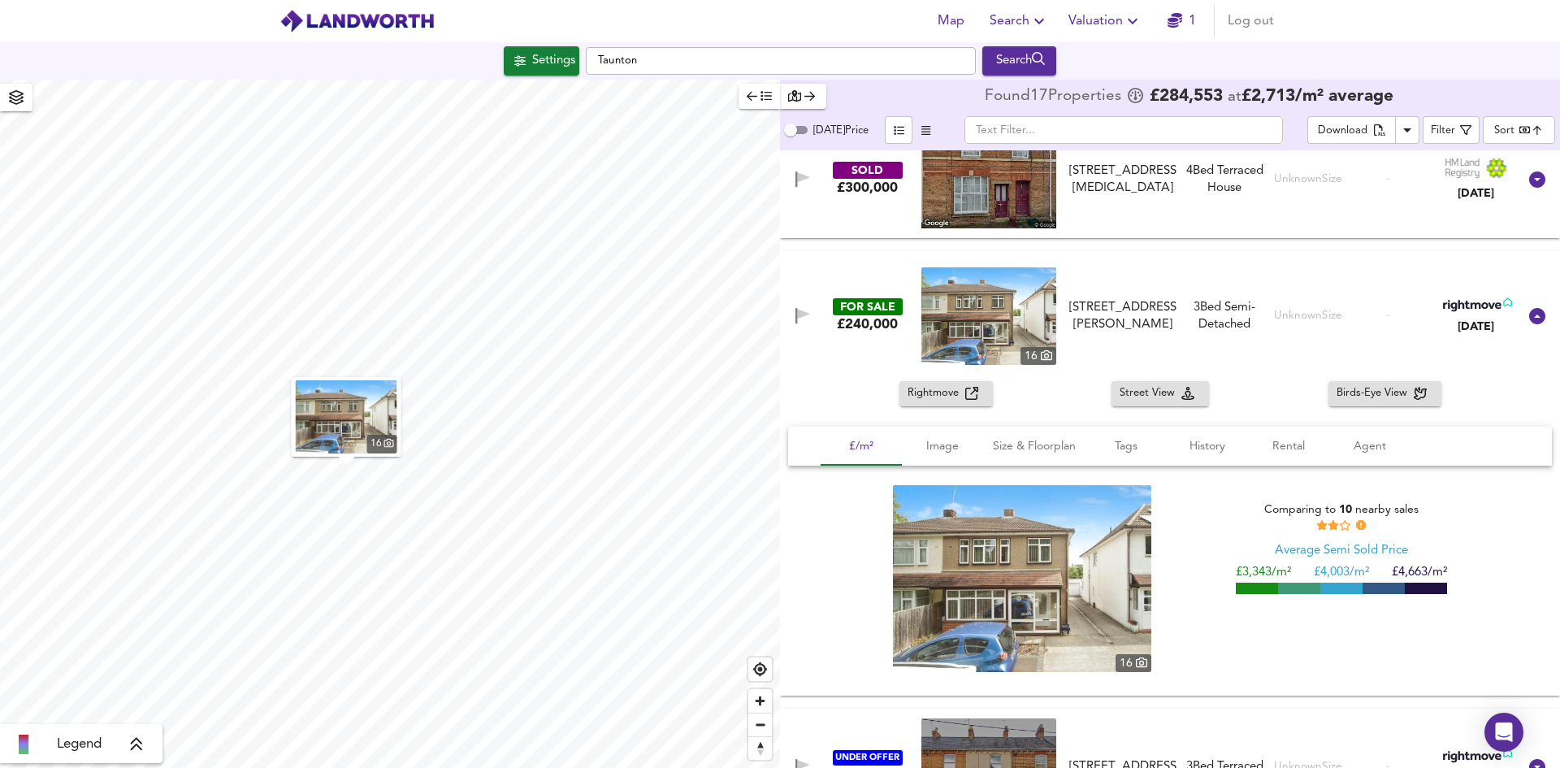
scroll to position [2050, 0]
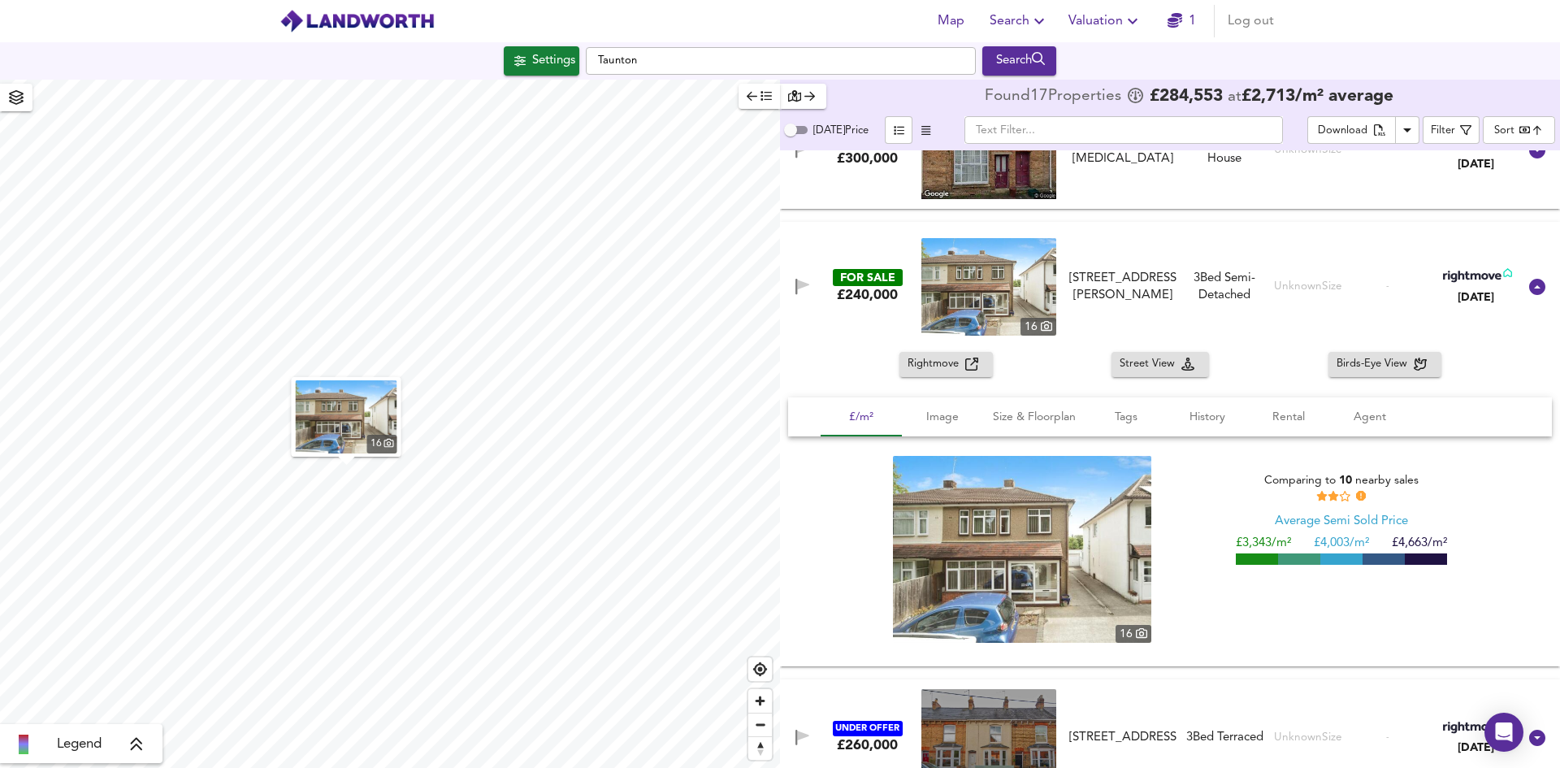
click at [947, 366] on span "Rightmove" at bounding box center [937, 364] width 58 height 19
click at [1156, 362] on span "Street View" at bounding box center [1151, 364] width 62 height 19
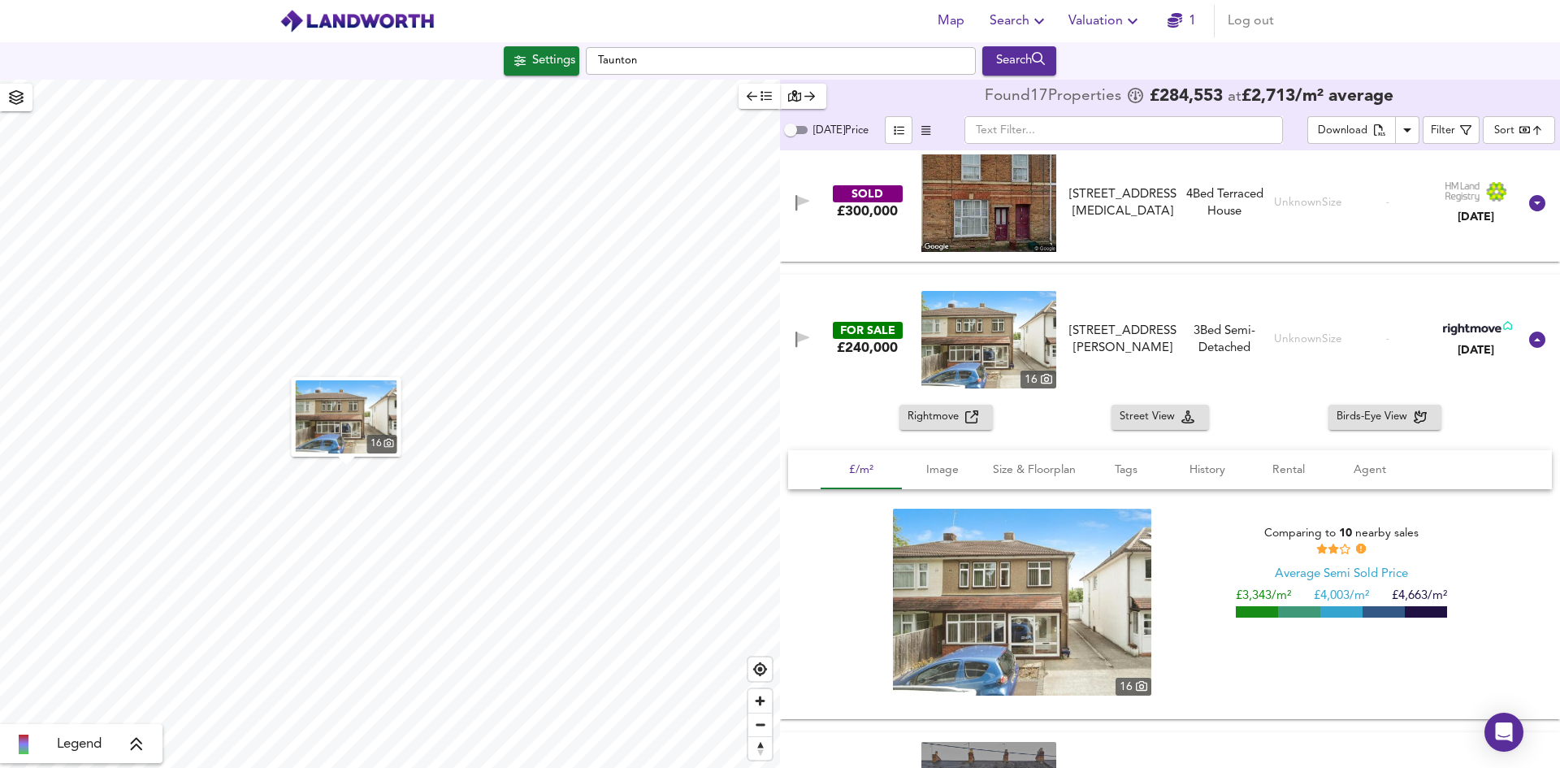
scroll to position [1916, 0]
